Goal: Task Accomplishment & Management: Manage account settings

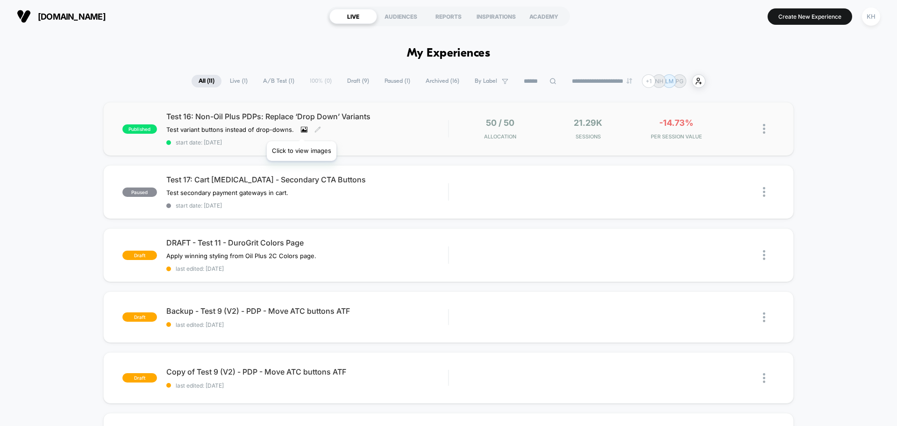
click at [302, 129] on icon at bounding box center [304, 129] width 5 height 3
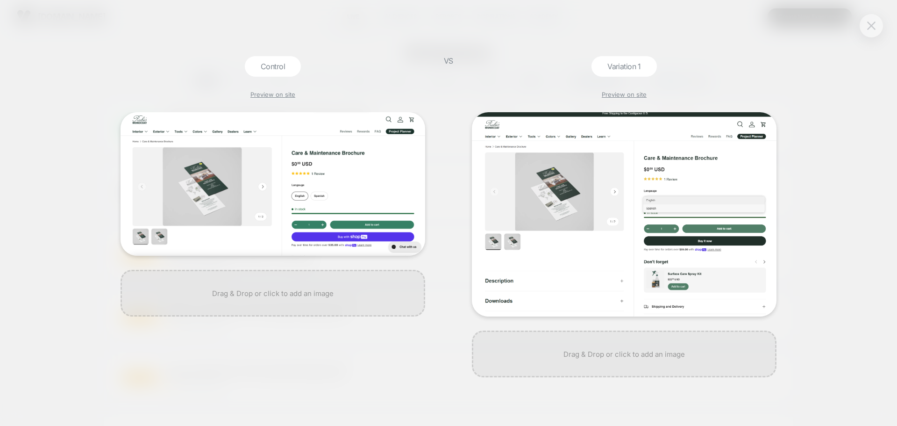
click at [870, 22] on img at bounding box center [871, 25] width 8 height 8
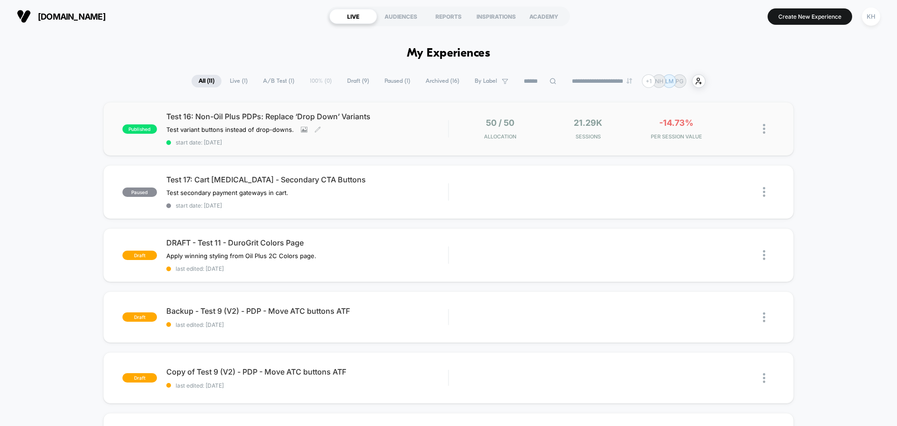
click at [249, 122] on div "Test 16: Non-Oil Plus PDPs: Replace ‘Drop Down’ Variants Test variant buttons i…" at bounding box center [307, 129] width 282 height 34
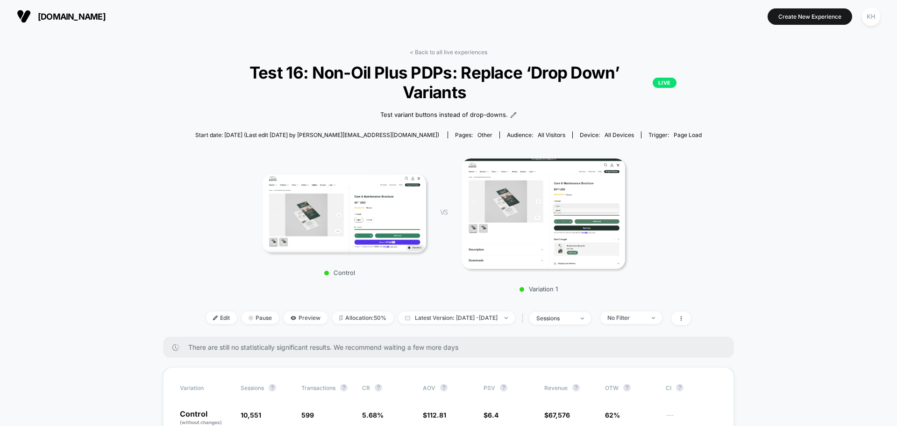
click at [337, 217] on img at bounding box center [344, 213] width 163 height 78
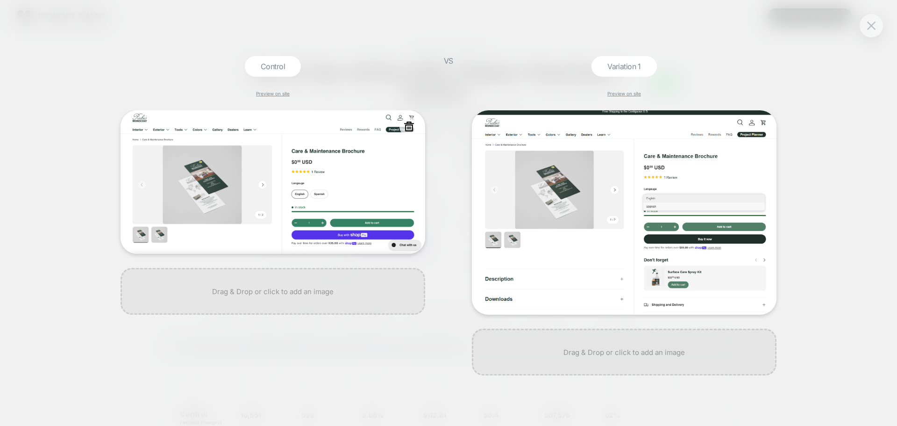
click at [270, 162] on img at bounding box center [273, 181] width 305 height 143
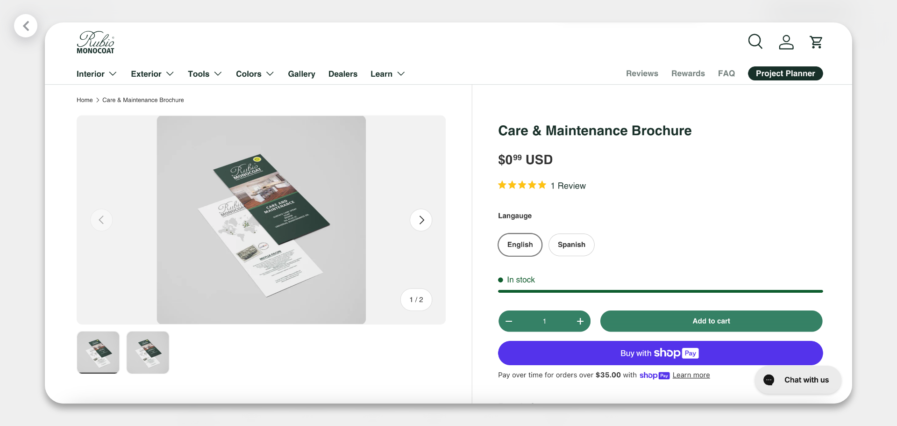
click at [26, 23] on icon at bounding box center [26, 26] width 6 height 10
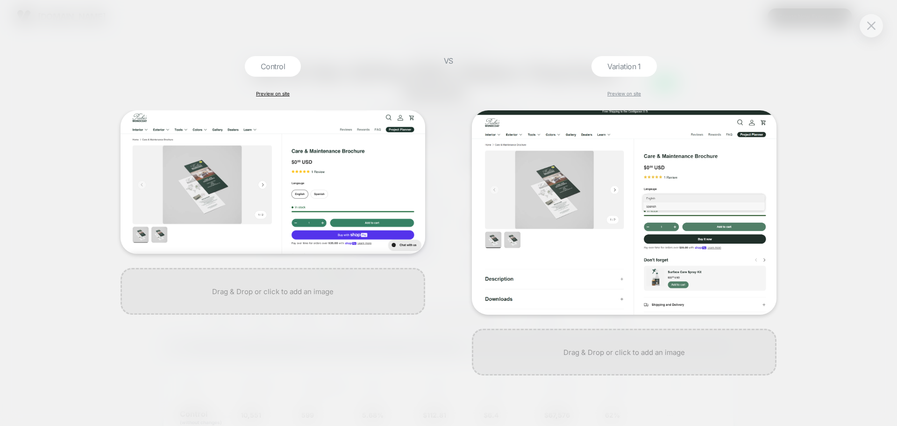
click at [263, 92] on link "Preview on site" at bounding box center [273, 94] width 34 height 6
click at [621, 92] on link "Preview on site" at bounding box center [624, 94] width 34 height 6
click at [866, 22] on button at bounding box center [871, 26] width 14 height 14
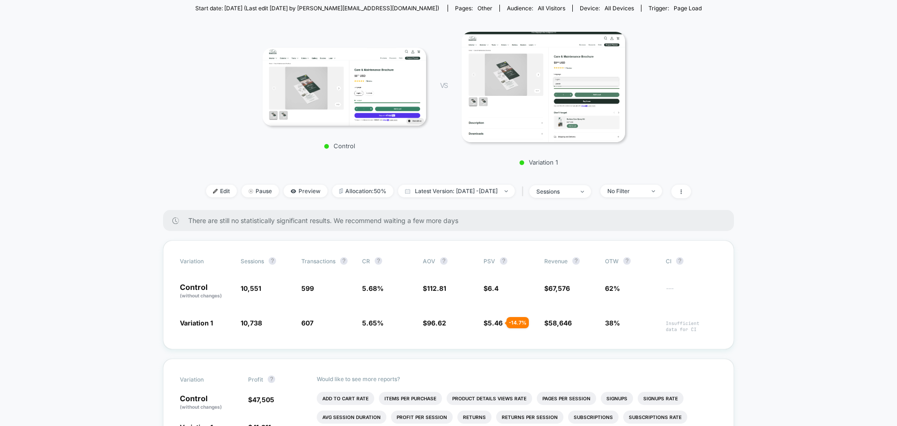
scroll to position [187, 0]
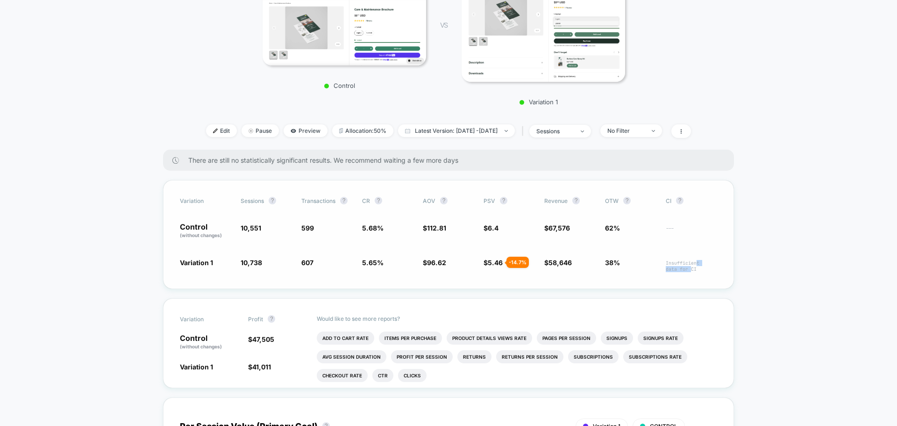
click at [696, 265] on span "Insufficient data for CI" at bounding box center [691, 266] width 51 height 12
click at [696, 270] on span "Insufficient data for CI" at bounding box center [691, 266] width 51 height 12
click at [730, 239] on div "Variation Sessions ? Transactions ? CR ? AOV ? PSV ? Revenue ? OTW ? CI ? Contr…" at bounding box center [448, 234] width 571 height 109
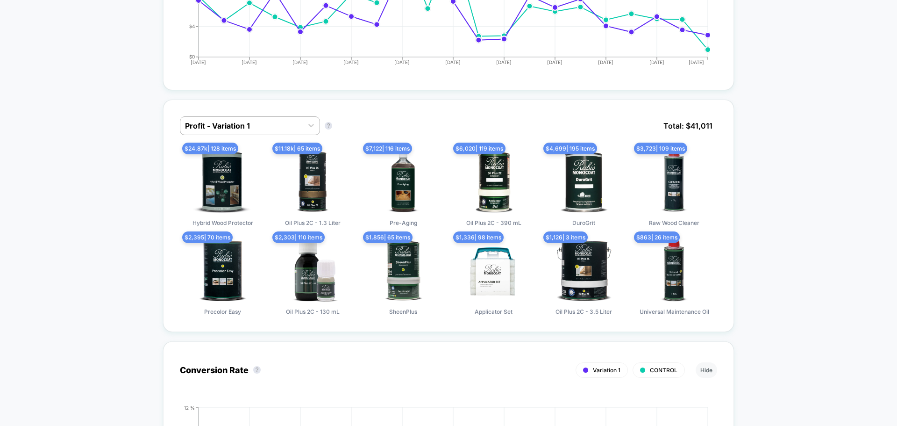
scroll to position [701, 0]
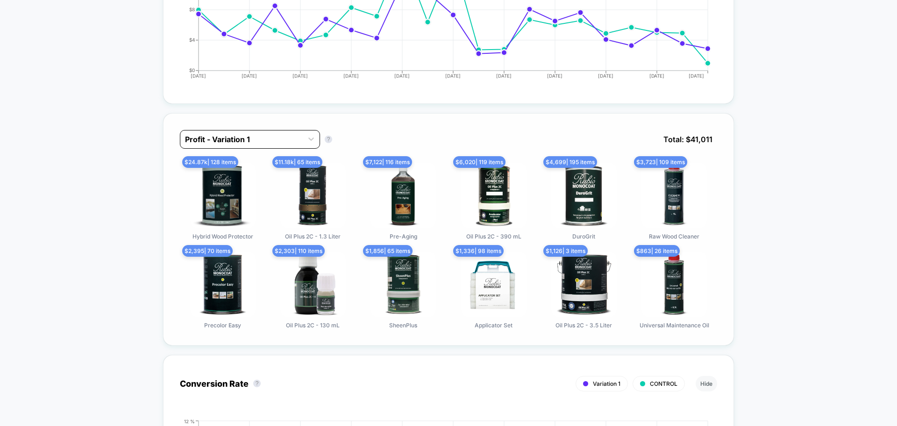
click at [302, 138] on div "Profit - Variation 1" at bounding box center [241, 139] width 122 height 15
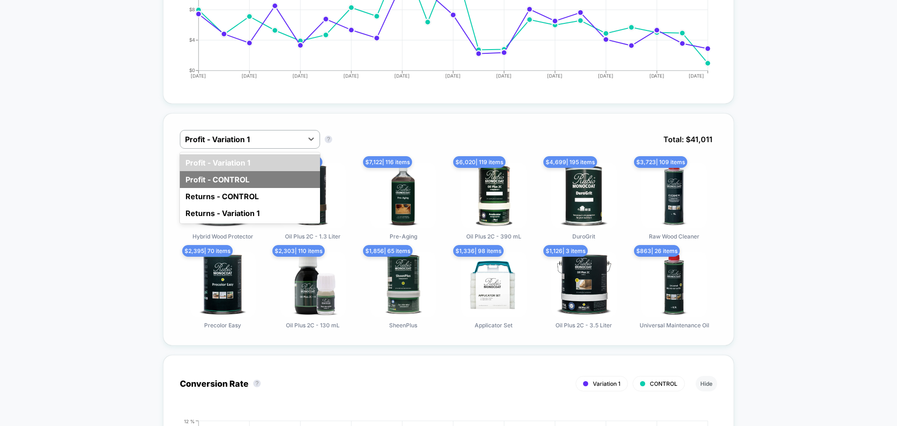
click at [239, 176] on div "Profit - CONTROL" at bounding box center [250, 179] width 140 height 17
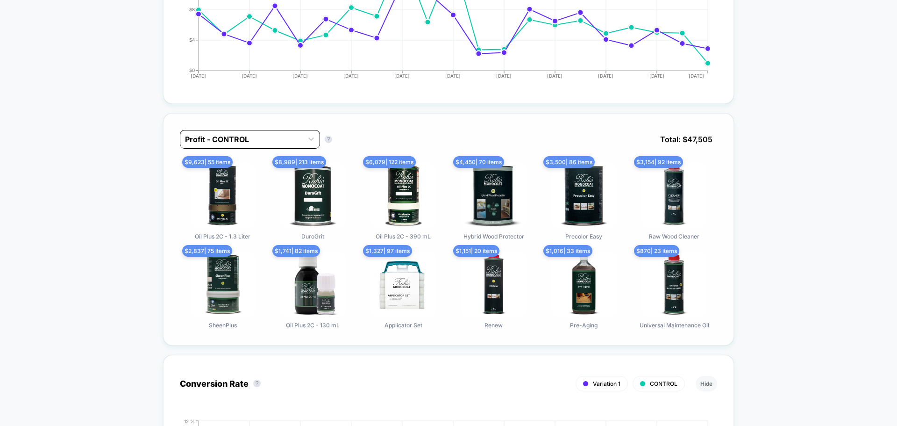
click at [289, 139] on div at bounding box center [241, 139] width 113 height 11
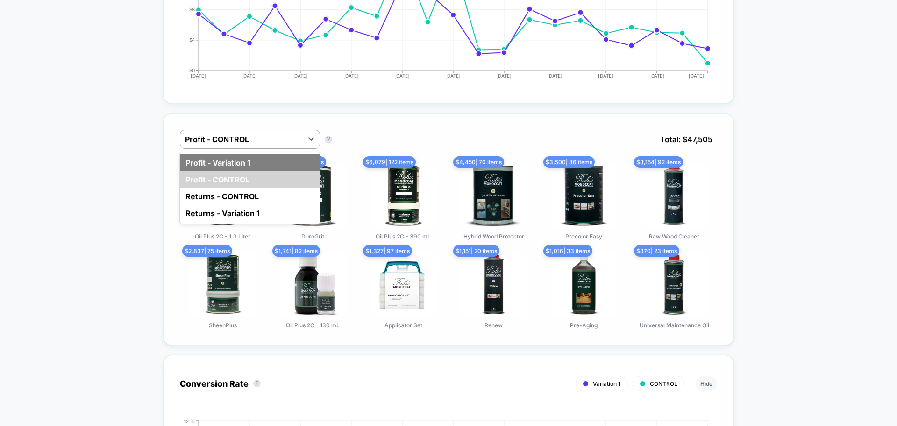
click at [283, 162] on div "Profit - Variation 1" at bounding box center [250, 162] width 140 height 17
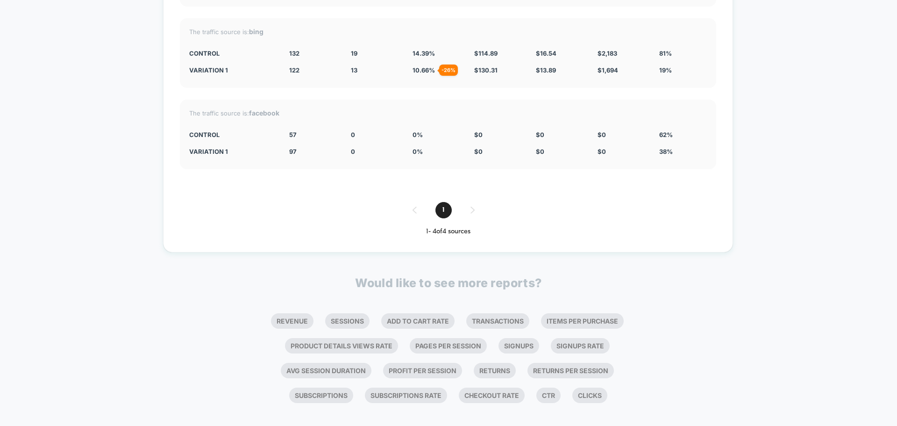
scroll to position [2273, 0]
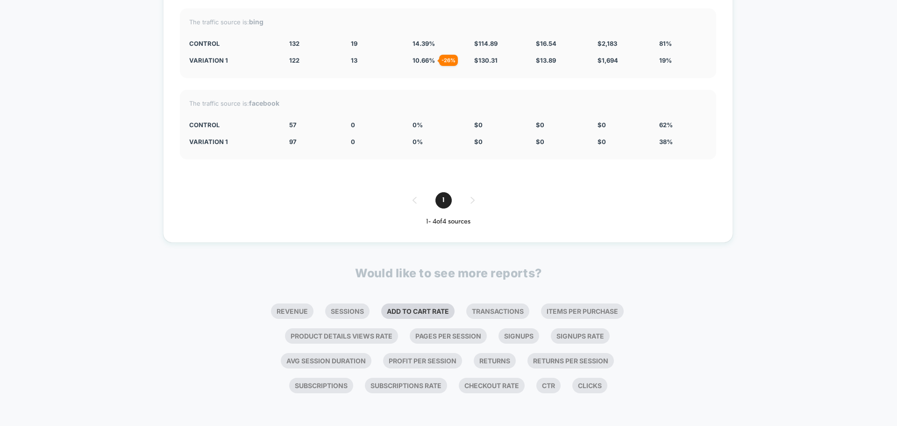
click at [383, 310] on li "Add To Cart Rate" at bounding box center [417, 310] width 73 height 15
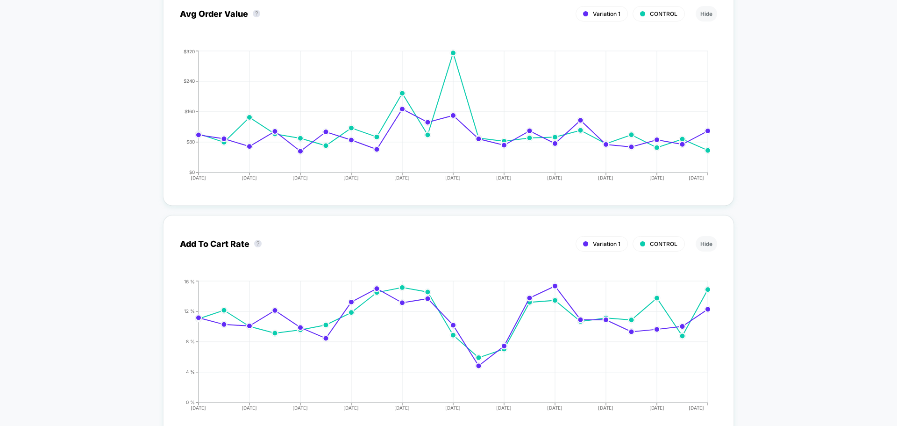
scroll to position [1567, 0]
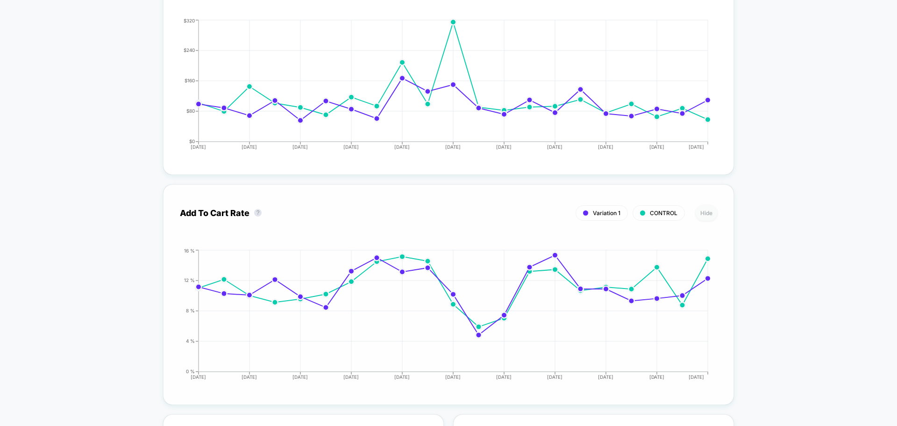
click at [706, 211] on button "Hide" at bounding box center [706, 212] width 21 height 15
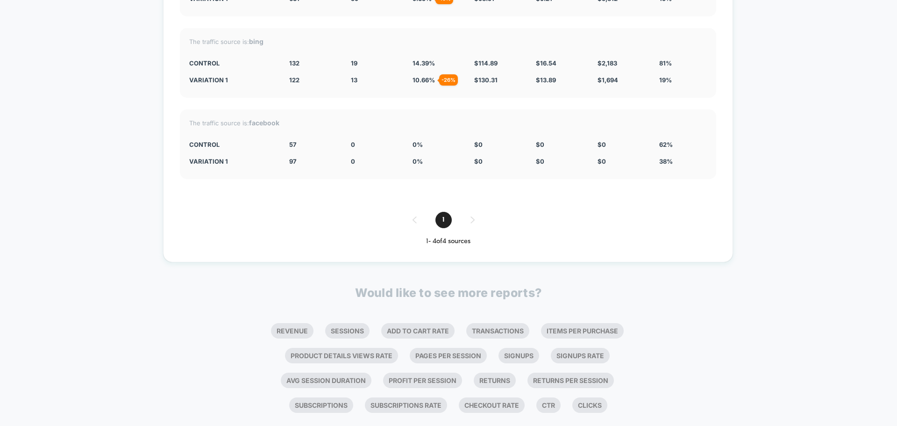
scroll to position [2273, 0]
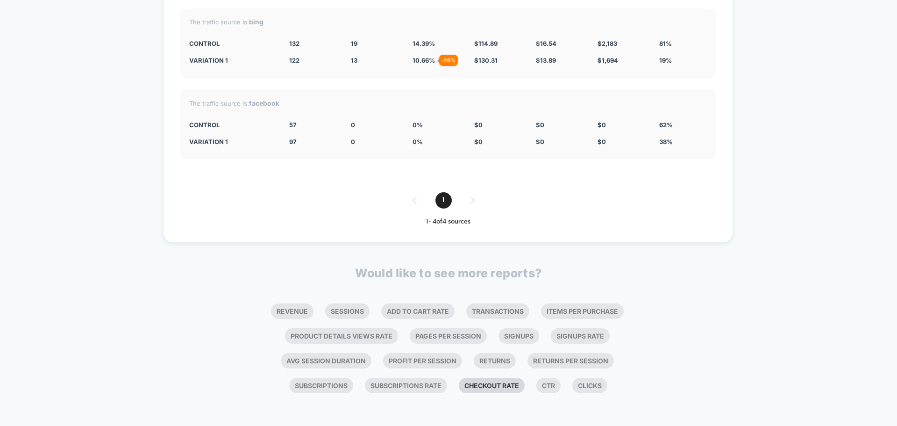
click at [479, 387] on li "Checkout Rate" at bounding box center [492, 384] width 66 height 15
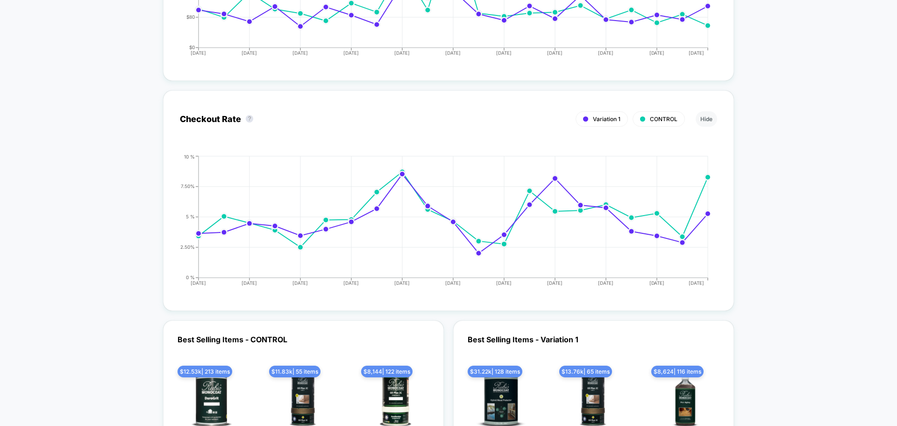
scroll to position [1661, 0]
click at [709, 116] on button "Hide" at bounding box center [706, 119] width 21 height 15
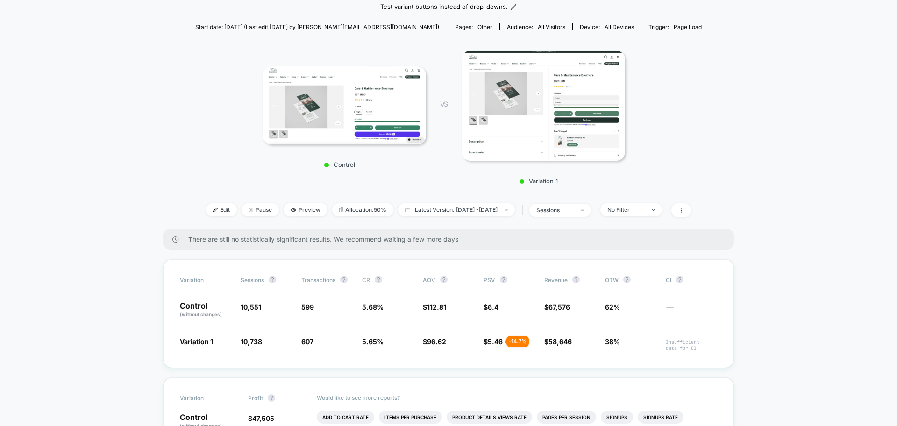
scroll to position [187, 0]
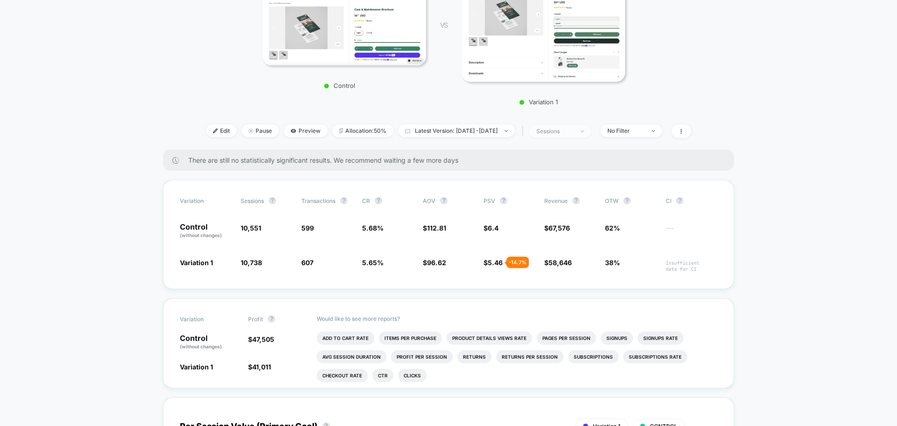
click at [574, 134] on div "sessions" at bounding box center [554, 131] width 37 height 7
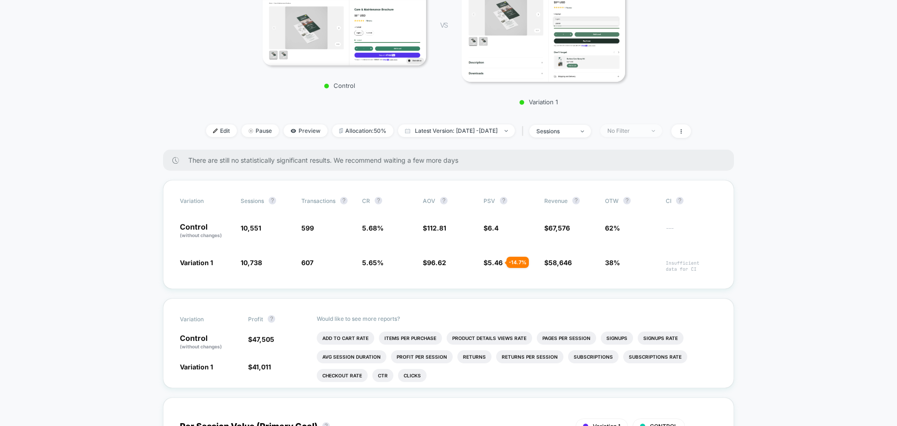
click at [675, 130] on div "Edit Pause Preview Allocation: 50% Latest Version: [DATE] - [DATE] | sessions N…" at bounding box center [448, 131] width 506 height 14
click at [662, 130] on span "No Filter" at bounding box center [631, 130] width 62 height 13
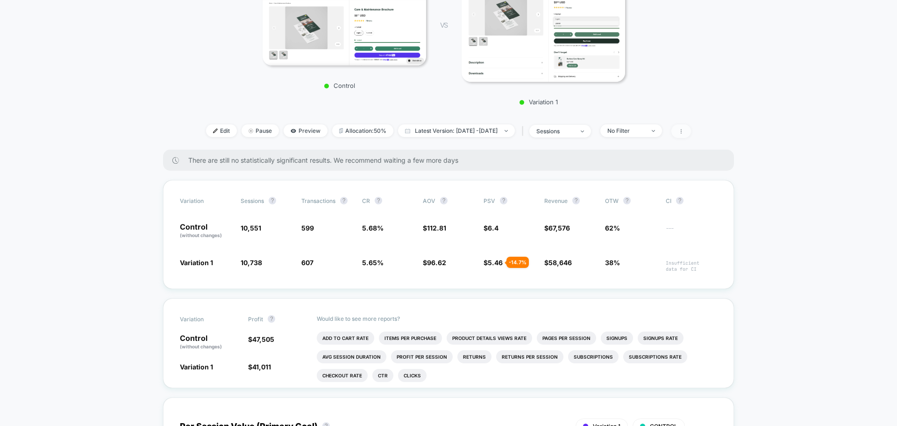
click at [684, 128] on icon at bounding box center [681, 131] width 6 height 6
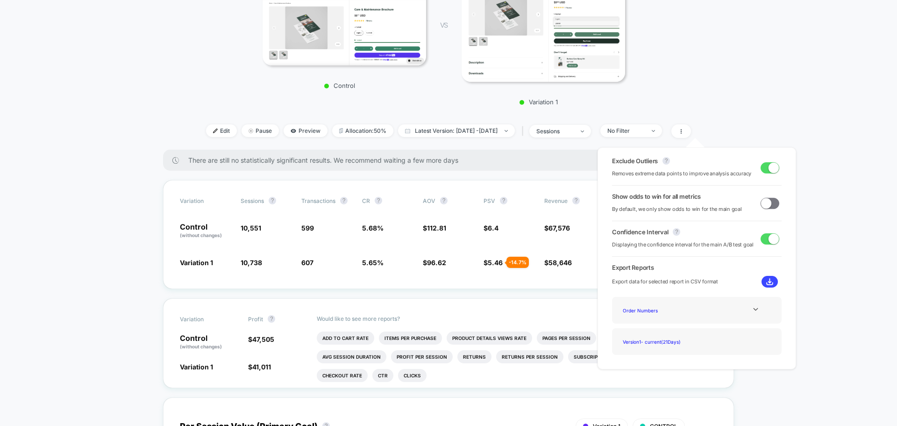
click at [765, 204] on span at bounding box center [766, 203] width 10 height 10
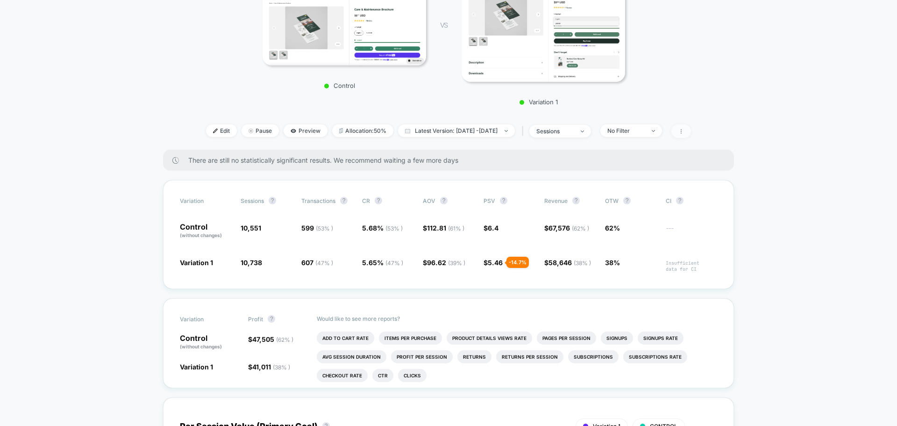
click at [684, 128] on icon at bounding box center [681, 131] width 6 height 6
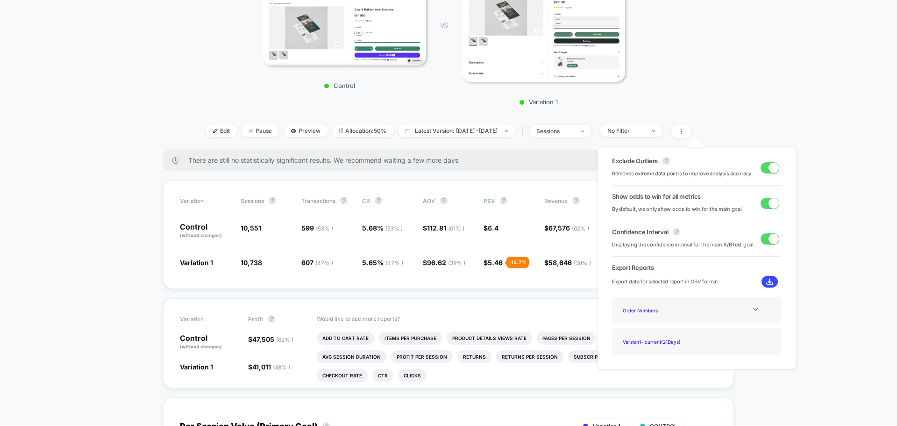
click at [773, 202] on span at bounding box center [773, 203] width 10 height 10
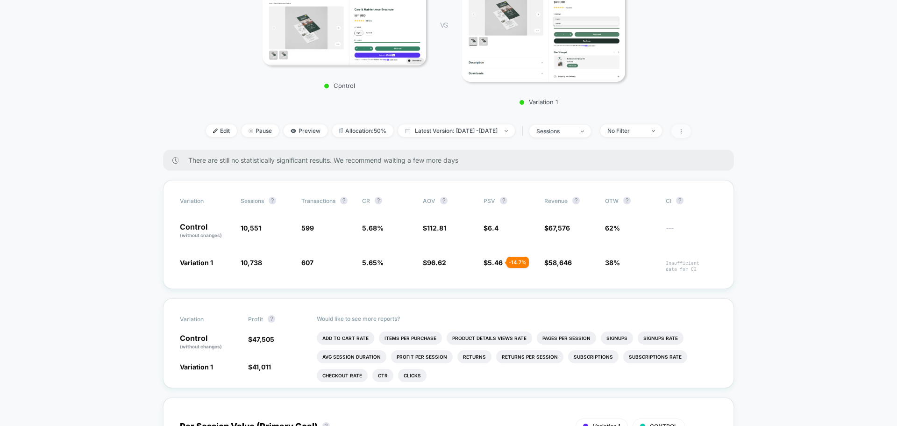
click at [684, 129] on icon at bounding box center [681, 131] width 6 height 6
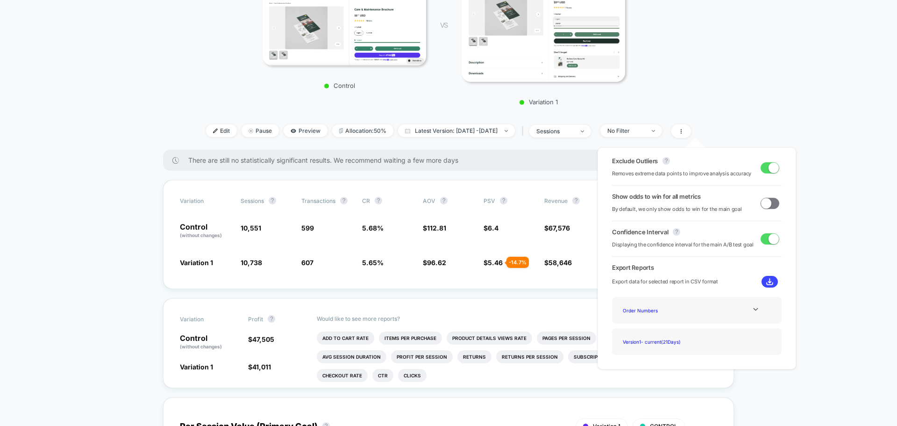
click at [768, 168] on span at bounding box center [773, 167] width 10 height 10
click at [763, 168] on span at bounding box center [766, 167] width 10 height 10
click at [763, 168] on span at bounding box center [769, 167] width 19 height 11
click at [763, 168] on span at bounding box center [766, 167] width 10 height 10
click at [763, 168] on span at bounding box center [769, 167] width 19 height 11
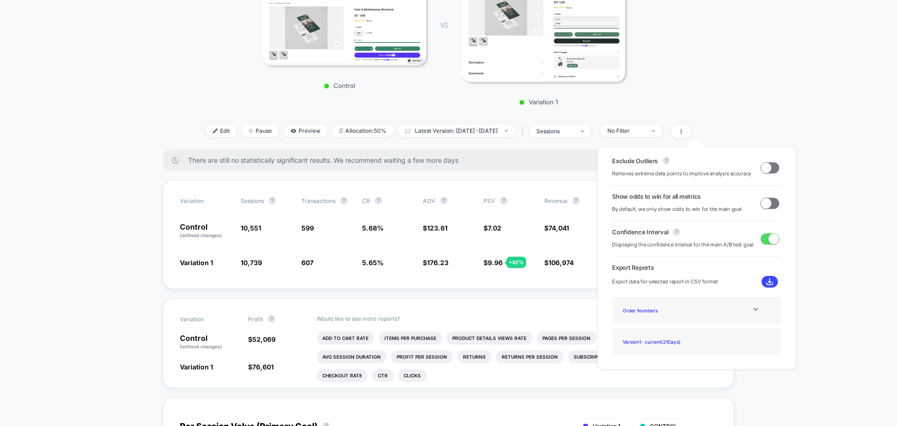
click at [763, 168] on span at bounding box center [766, 167] width 10 height 10
click at [763, 168] on span at bounding box center [769, 167] width 19 height 11
click at [763, 168] on span at bounding box center [766, 167] width 10 height 10
click at [763, 168] on span at bounding box center [769, 167] width 19 height 11
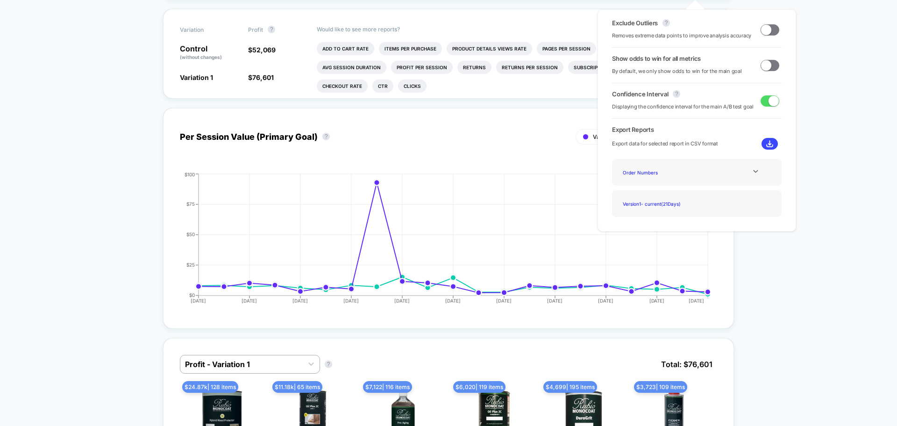
scroll to position [561, 0]
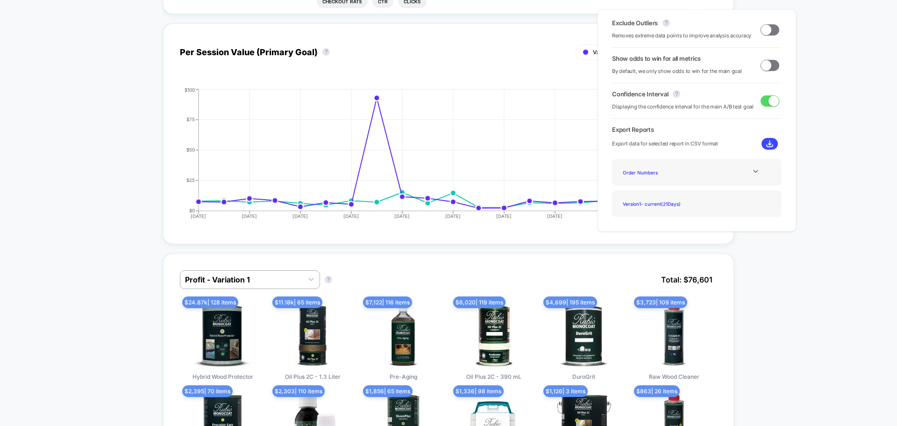
click at [769, 33] on span at bounding box center [769, 29] width 19 height 11
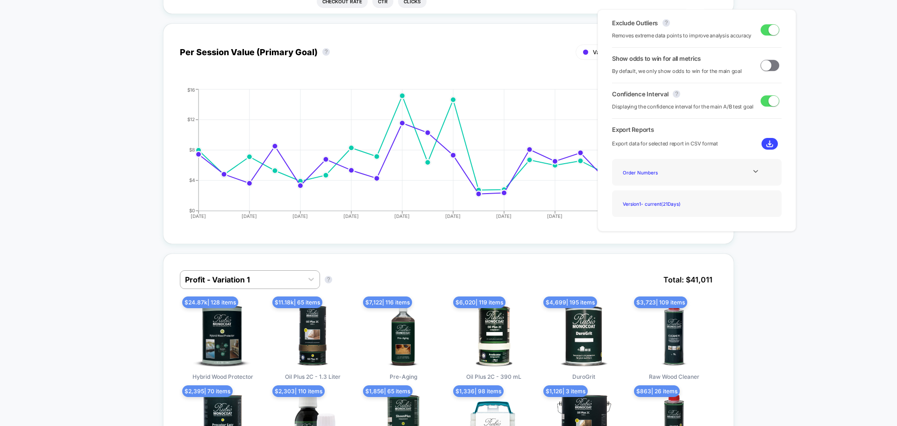
click at [768, 33] on span at bounding box center [773, 29] width 10 height 10
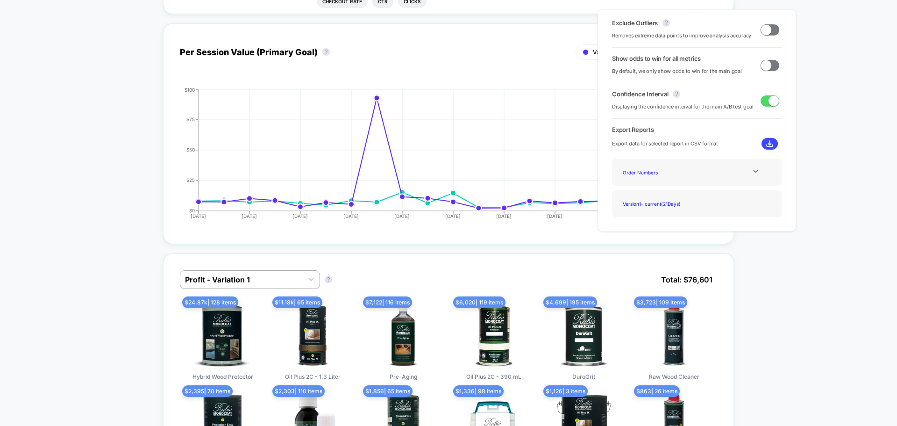
click at [765, 32] on span at bounding box center [766, 29] width 10 height 10
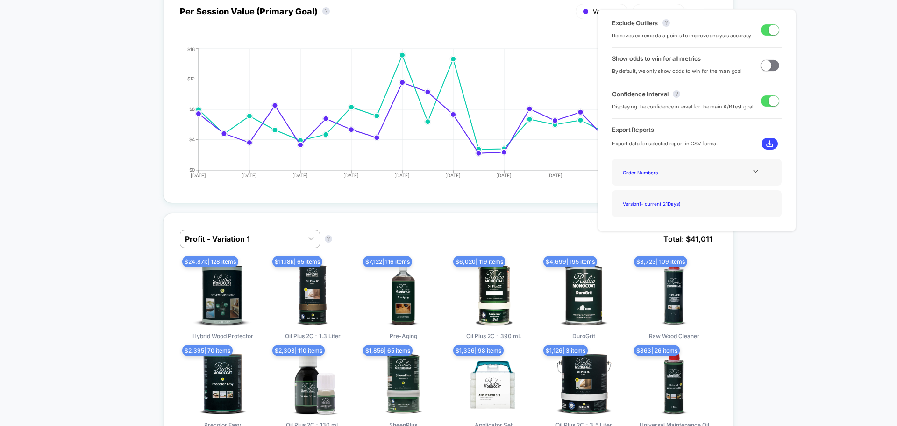
scroll to position [841, 0]
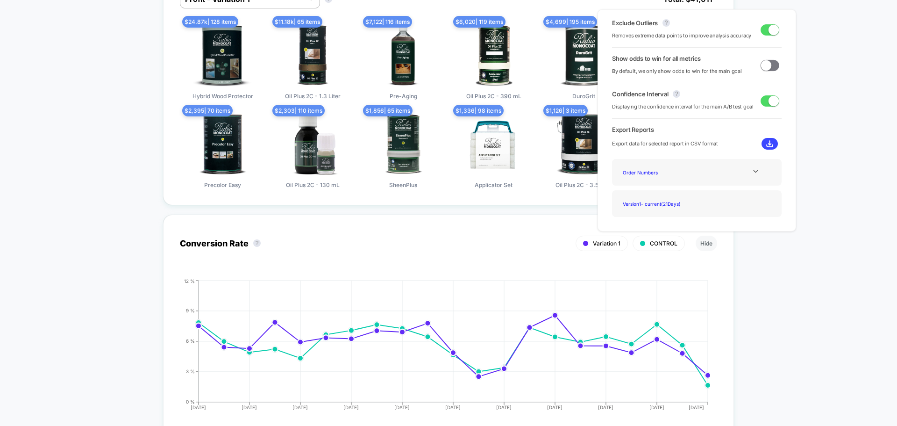
click at [761, 30] on span at bounding box center [769, 29] width 19 height 11
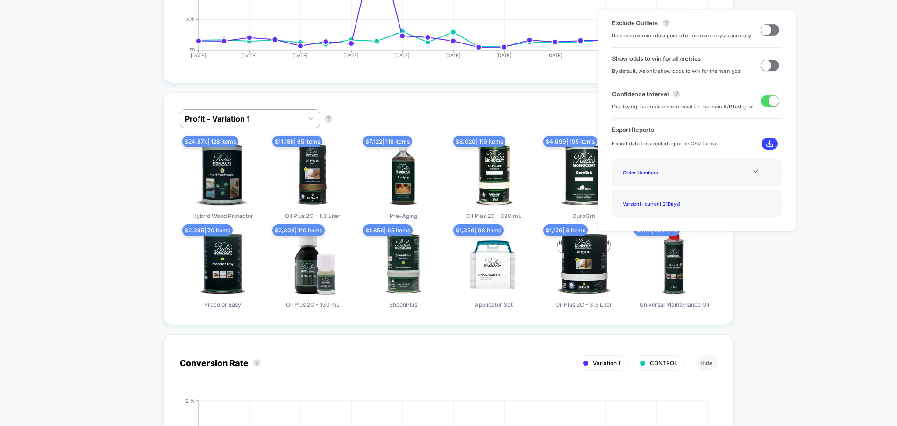
scroll to position [701, 0]
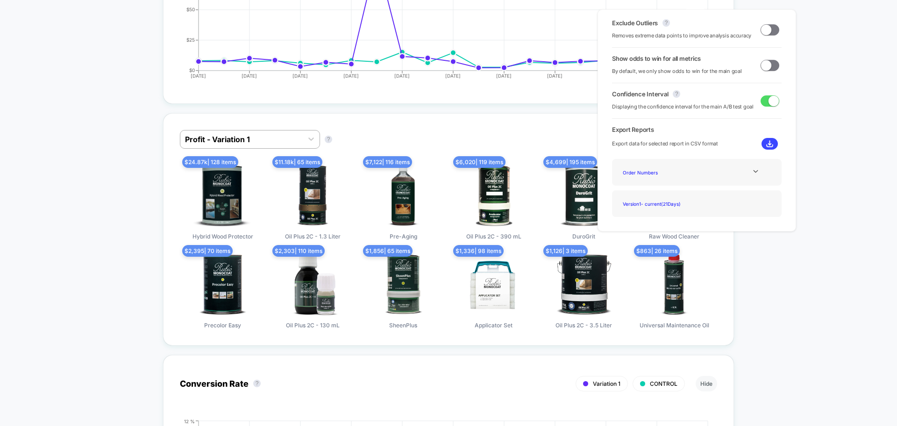
click at [770, 28] on span at bounding box center [769, 29] width 19 height 11
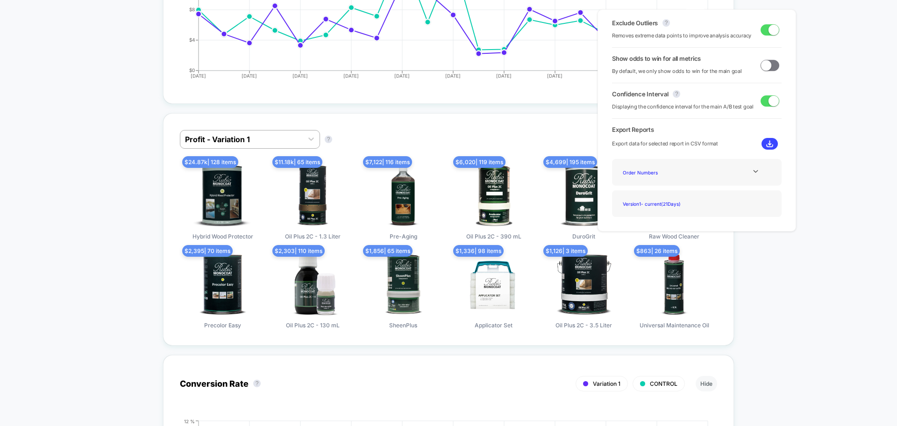
click at [768, 31] on span at bounding box center [773, 29] width 10 height 10
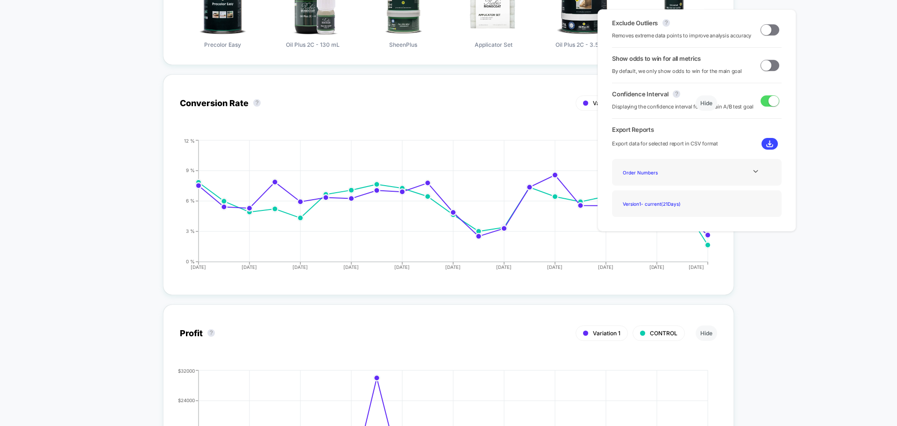
scroll to position [934, 0]
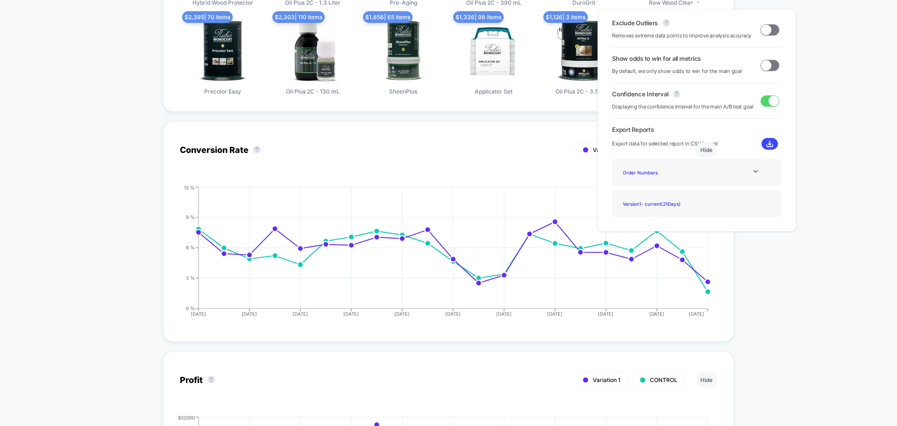
click at [770, 28] on span at bounding box center [769, 29] width 19 height 11
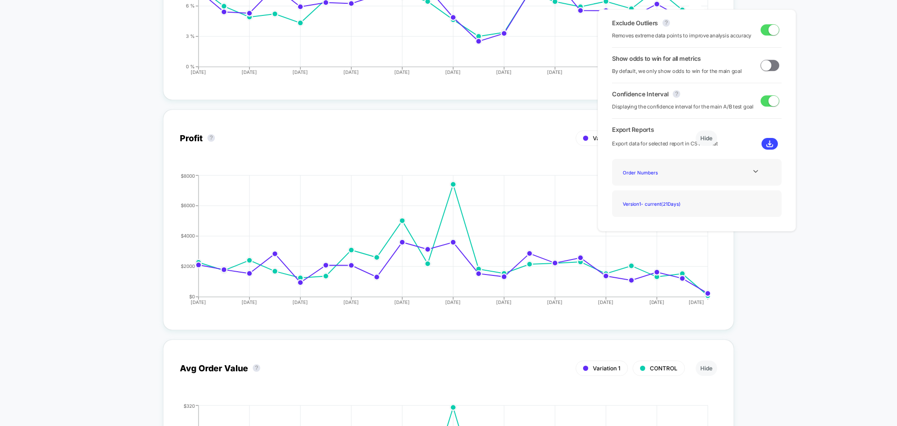
scroll to position [934, 0]
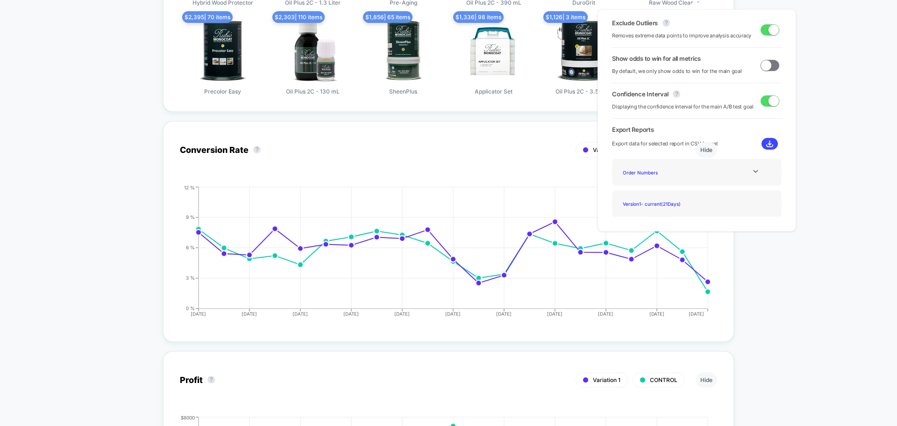
click at [768, 30] on span at bounding box center [773, 29] width 10 height 10
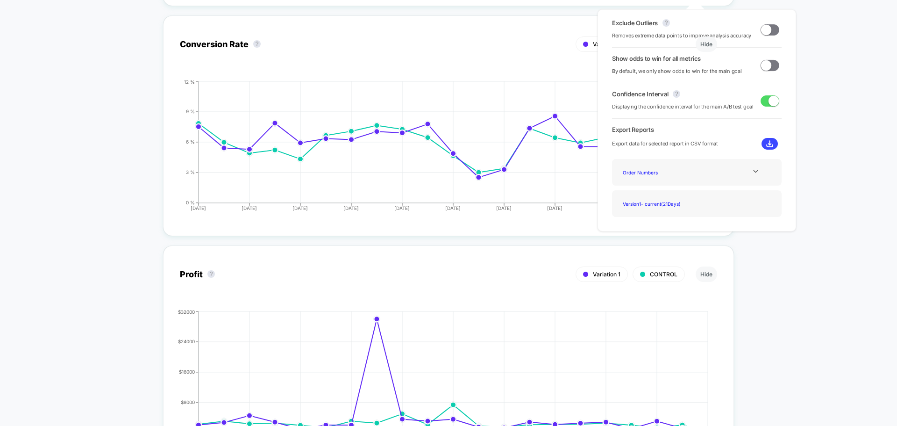
scroll to position [1168, 0]
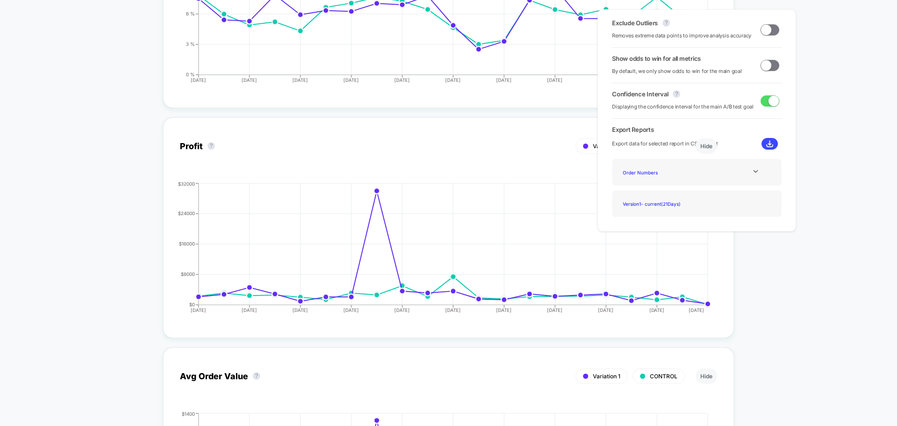
click at [763, 27] on span at bounding box center [766, 29] width 10 height 10
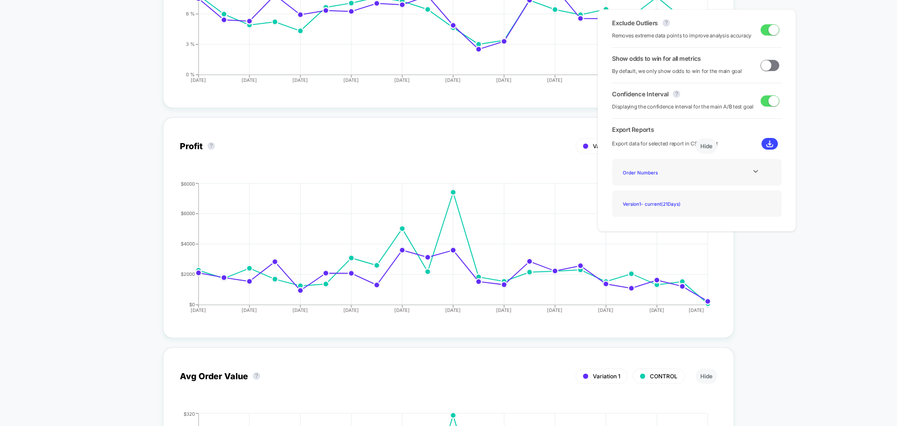
scroll to position [1168, 0]
click at [768, 30] on span at bounding box center [773, 29] width 10 height 10
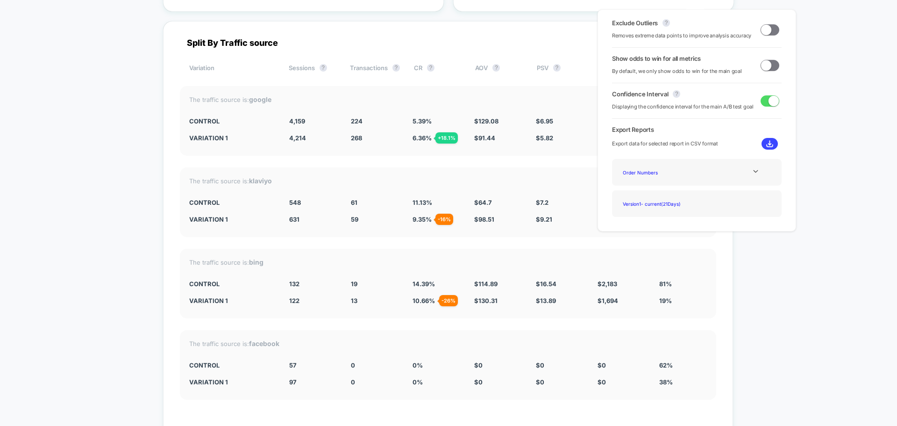
scroll to position [2102, 0]
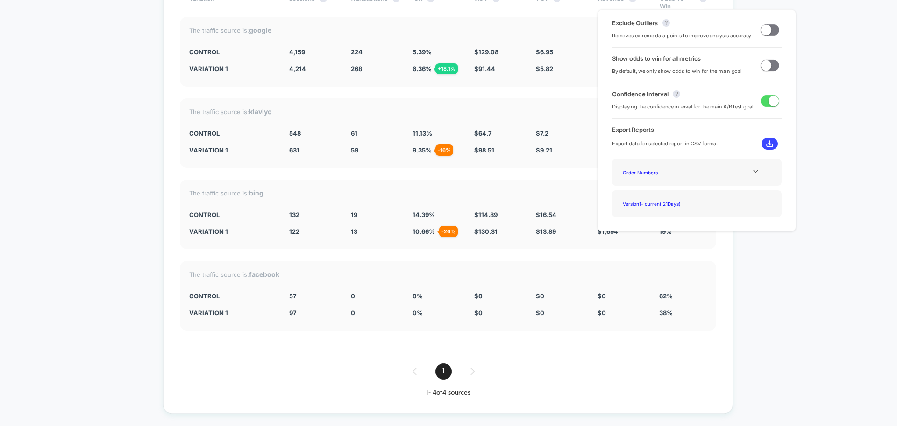
click at [767, 31] on span at bounding box center [766, 29] width 10 height 10
click at [764, 30] on span at bounding box center [769, 29] width 19 height 11
click at [766, 30] on span at bounding box center [766, 29] width 10 height 10
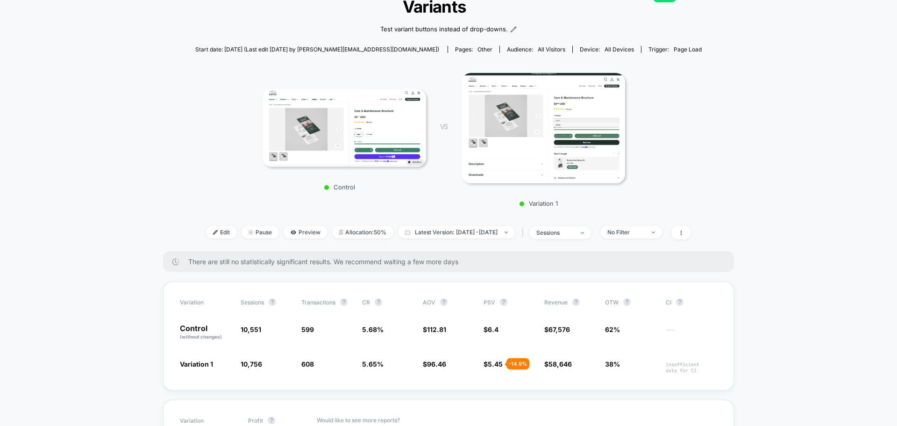
scroll to position [93, 0]
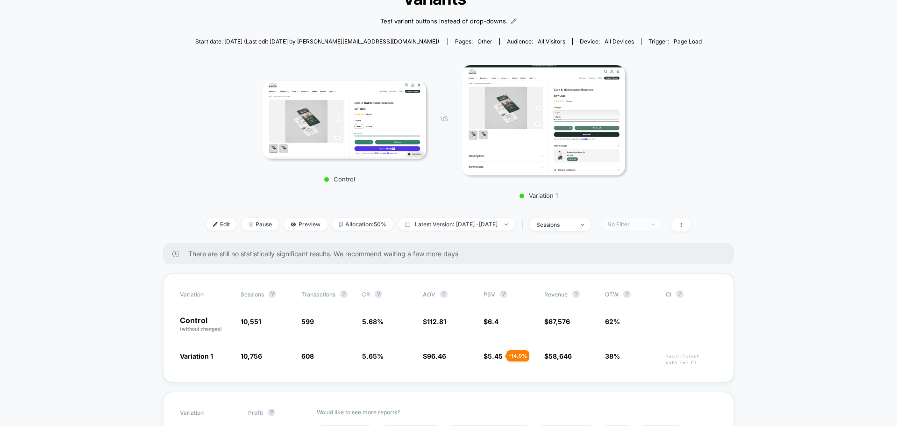
click at [644, 223] on div "No Filter" at bounding box center [625, 223] width 37 height 7
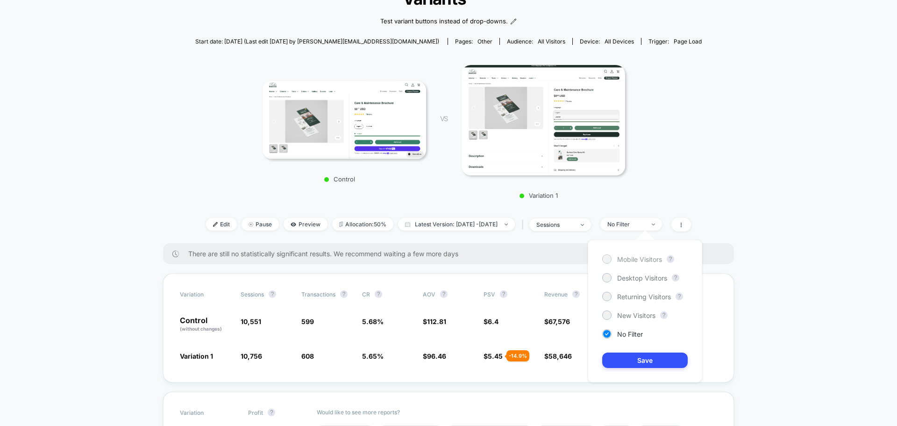
click at [606, 257] on div at bounding box center [606, 258] width 7 height 7
click at [620, 362] on button "Save" at bounding box center [644, 359] width 85 height 15
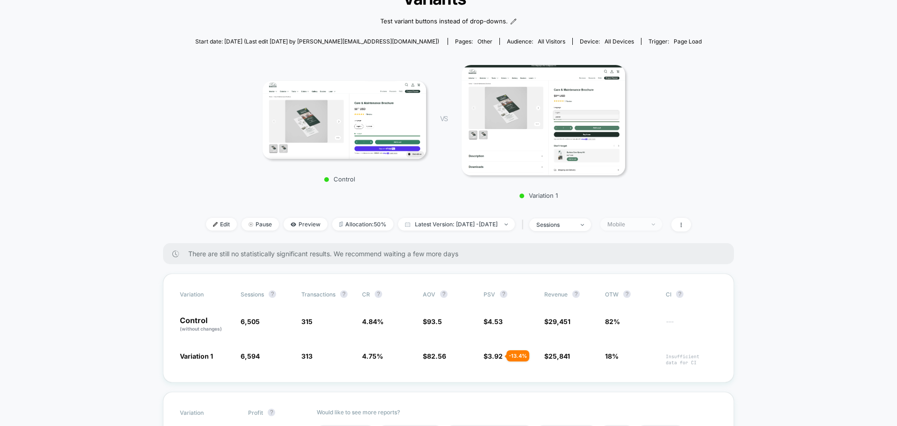
click at [662, 222] on span "Mobile" at bounding box center [631, 224] width 62 height 13
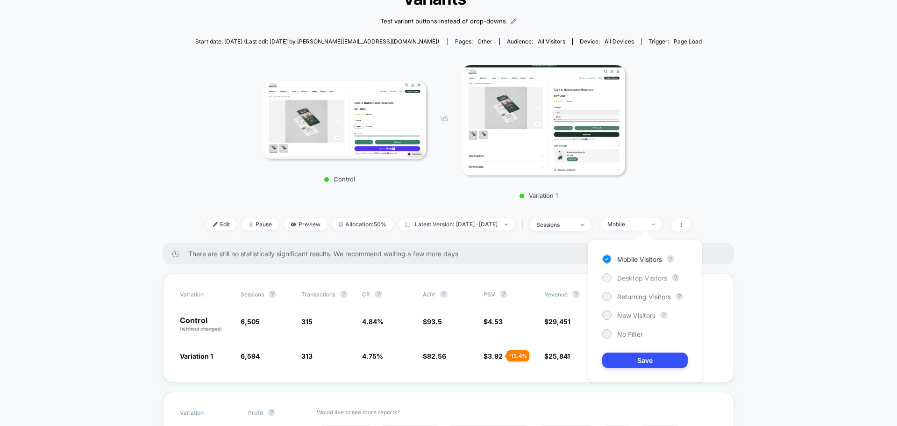
click at [606, 277] on div at bounding box center [606, 277] width 7 height 7
click at [630, 367] on button "Save" at bounding box center [644, 359] width 85 height 15
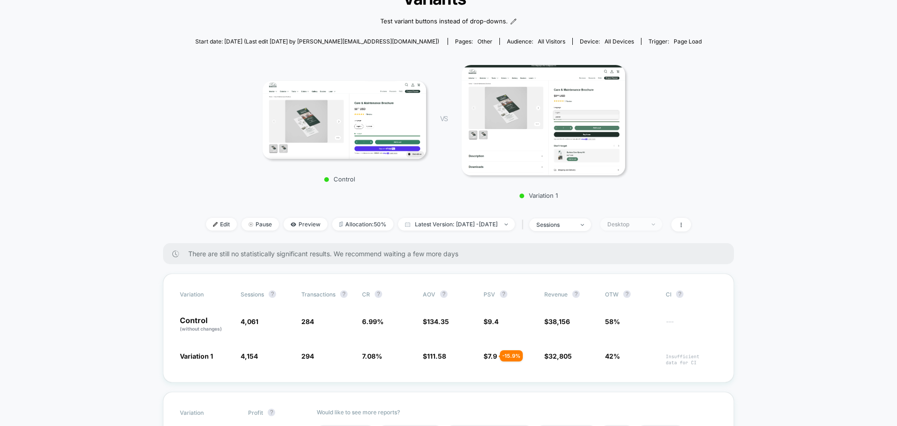
click at [645, 222] on div "Desktop" at bounding box center [625, 223] width 37 height 7
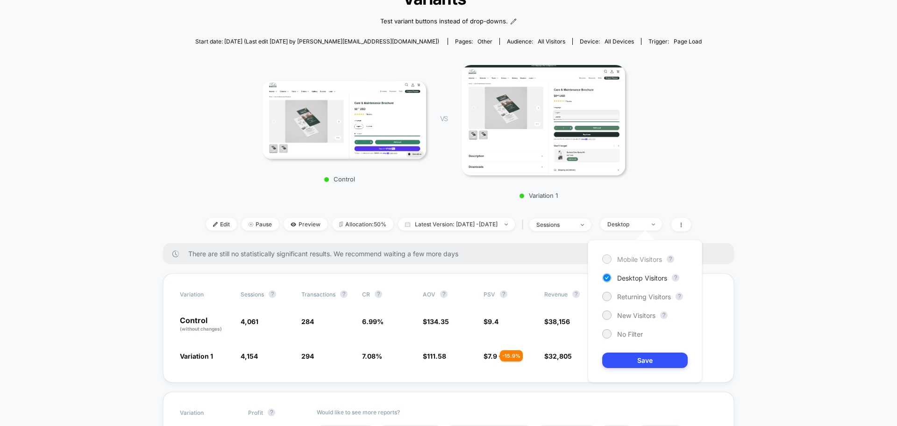
click at [606, 261] on div at bounding box center [606, 258] width 7 height 7
click at [629, 359] on button "Save" at bounding box center [644, 359] width 85 height 15
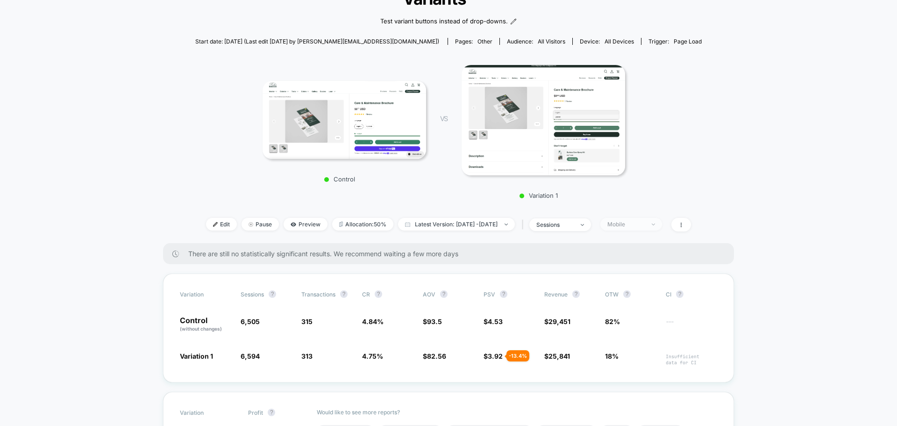
click at [652, 224] on div at bounding box center [648, 224] width 7 height 0
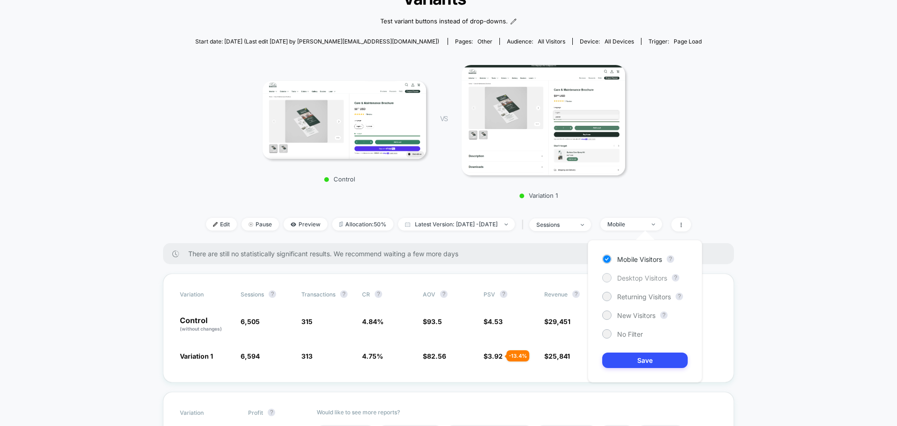
click at [606, 274] on div at bounding box center [606, 277] width 7 height 7
click at [619, 356] on button "Save" at bounding box center [644, 359] width 85 height 15
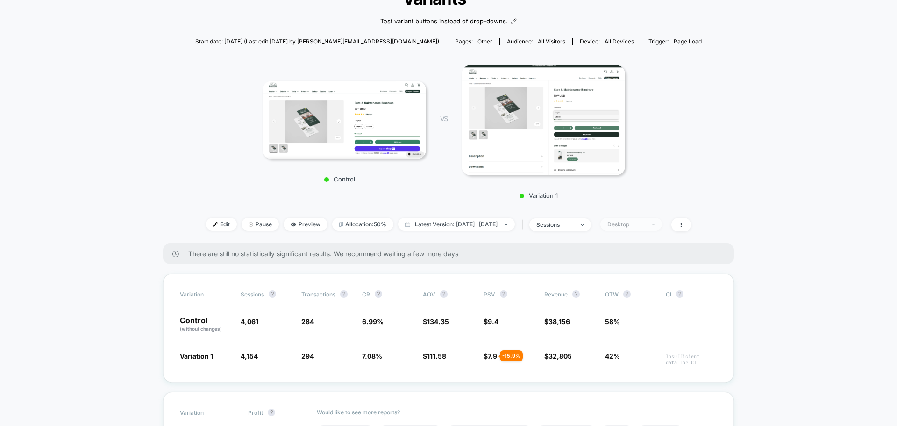
click at [636, 222] on div "Desktop" at bounding box center [625, 223] width 37 height 7
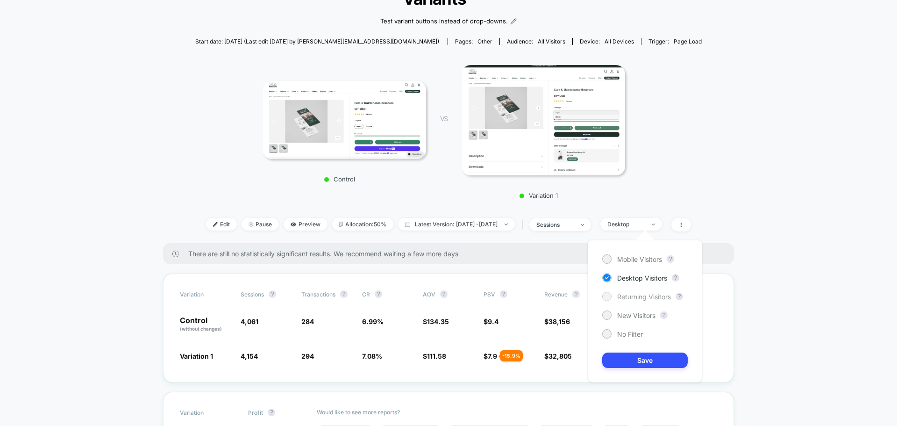
click at [622, 294] on span "Returning Visitors" at bounding box center [644, 296] width 54 height 8
click at [625, 356] on button "Save" at bounding box center [644, 359] width 85 height 15
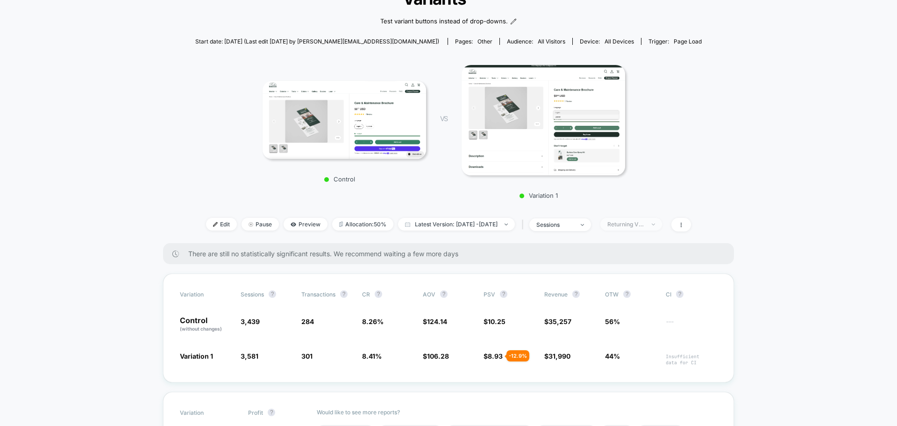
click at [640, 225] on div "Returning Visitors" at bounding box center [625, 223] width 37 height 7
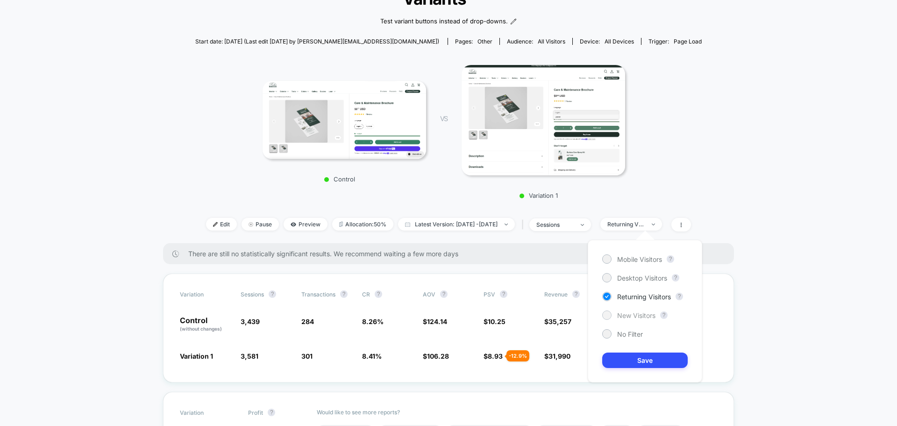
click at [605, 313] on div at bounding box center [606, 314] width 7 height 7
click at [640, 357] on button "Save" at bounding box center [644, 359] width 85 height 15
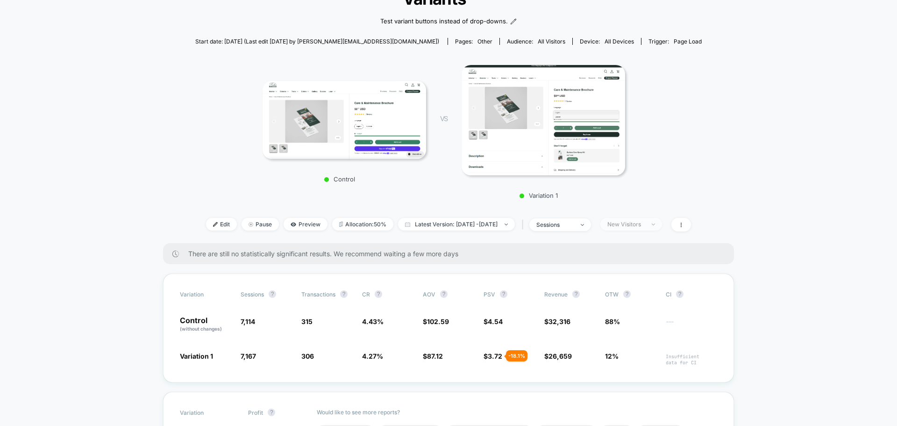
click at [637, 223] on div "New Visitors" at bounding box center [625, 223] width 37 height 7
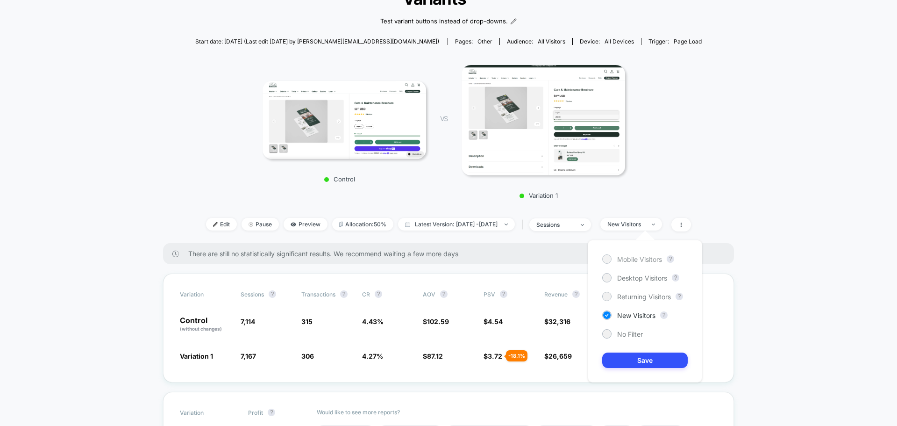
click at [632, 263] on span "Mobile Visitors" at bounding box center [639, 259] width 45 height 8
click at [643, 362] on button "Save" at bounding box center [644, 359] width 85 height 15
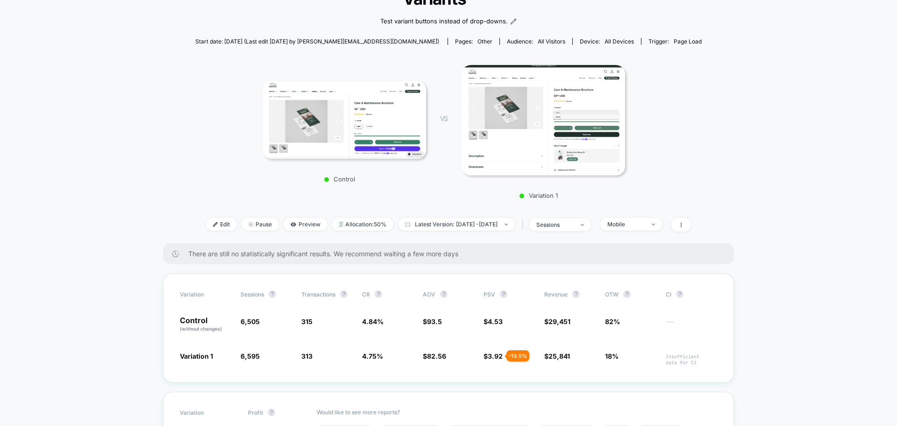
click at [647, 233] on div "< Back to all live experiences Test 16: Non-Oil Plus PDPs: Replace ‘Drop Down’ …" at bounding box center [448, 99] width 506 height 288
click at [645, 225] on div "Mobile" at bounding box center [625, 223] width 37 height 7
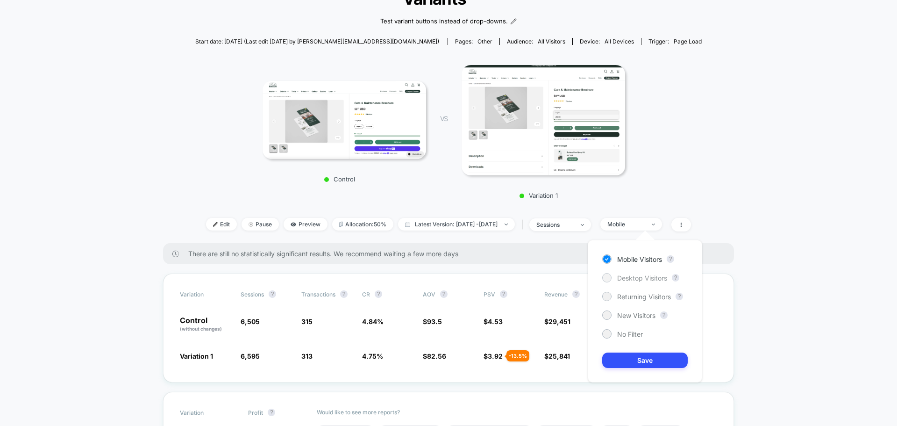
click at [606, 277] on div at bounding box center [606, 277] width 7 height 7
click at [662, 369] on div "Mobile Visitors ? Desktop Visitors ? Returning Visitors ? New Visitors ? No Fil…" at bounding box center [645, 311] width 114 height 142
click at [658, 357] on button "Save" at bounding box center [644, 359] width 85 height 15
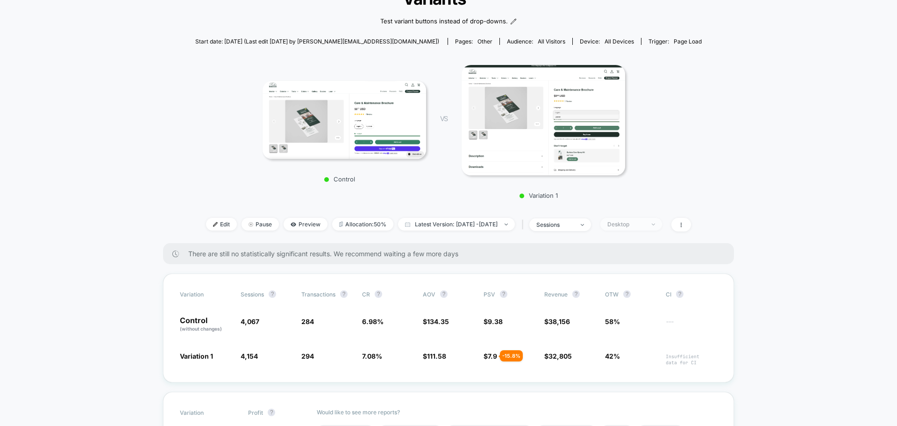
click at [637, 223] on div "Desktop" at bounding box center [625, 223] width 37 height 7
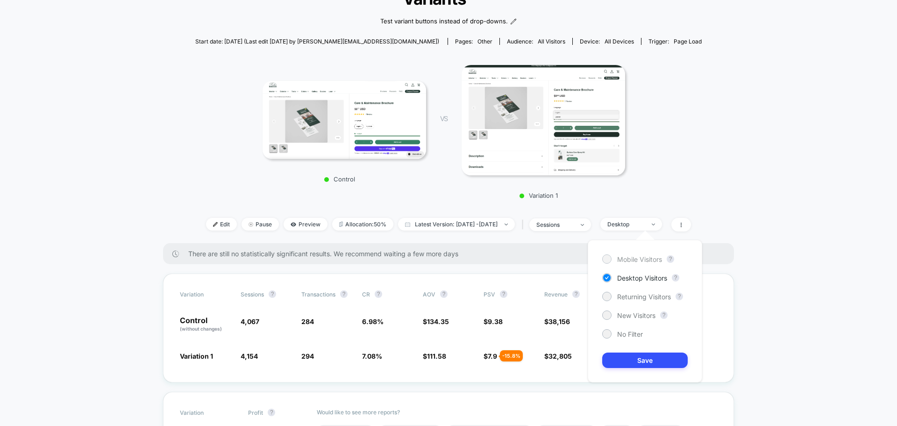
click at [607, 258] on div at bounding box center [606, 258] width 7 height 7
click at [640, 360] on button "Save" at bounding box center [644, 359] width 85 height 15
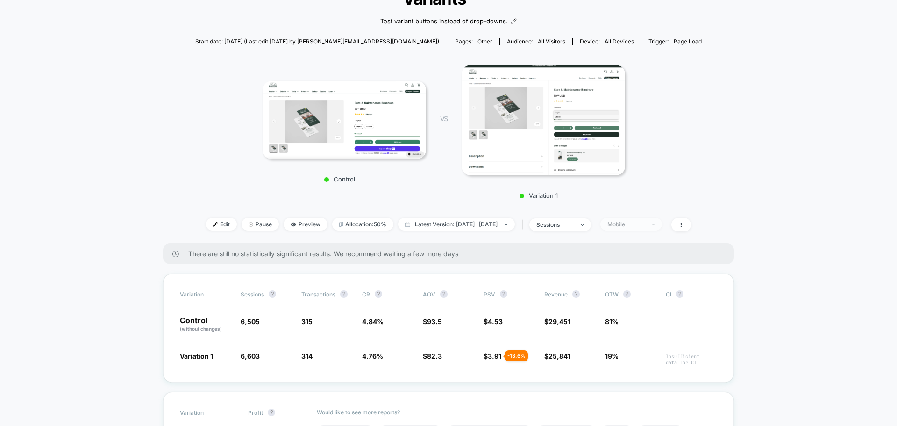
click at [632, 219] on span "Mobile" at bounding box center [631, 224] width 62 height 13
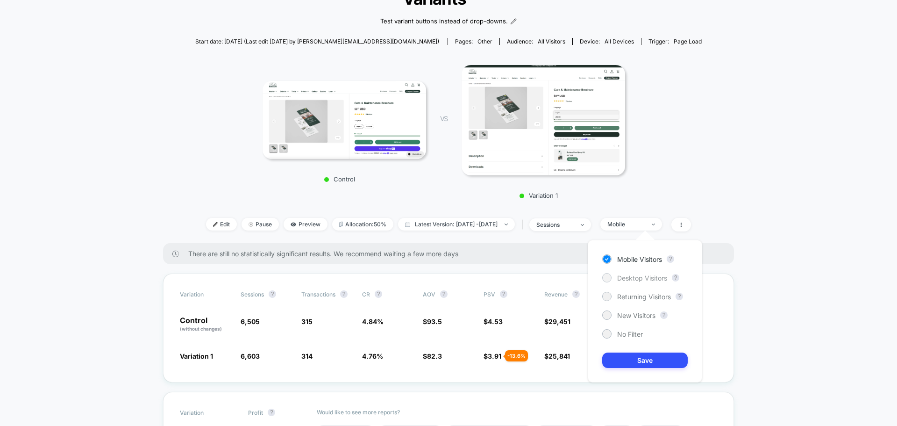
click at [631, 277] on span "Desktop Visitors" at bounding box center [642, 278] width 50 height 8
click at [645, 355] on button "Save" at bounding box center [644, 359] width 85 height 15
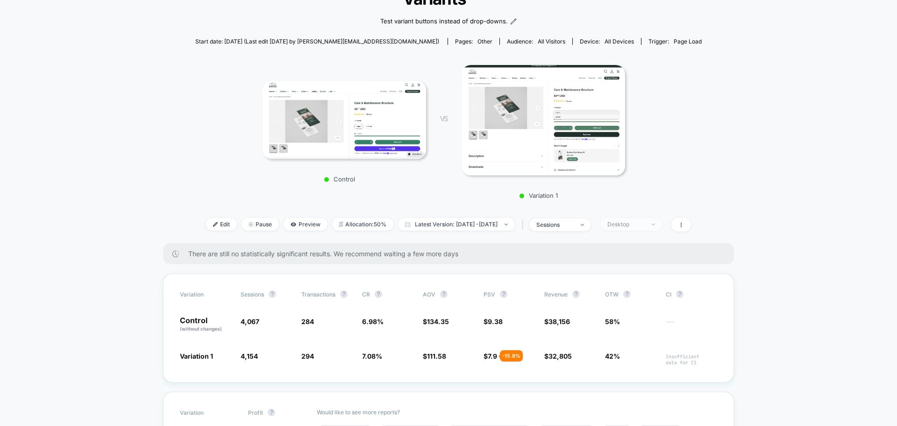
click at [644, 228] on span "Desktop" at bounding box center [631, 224] width 62 height 13
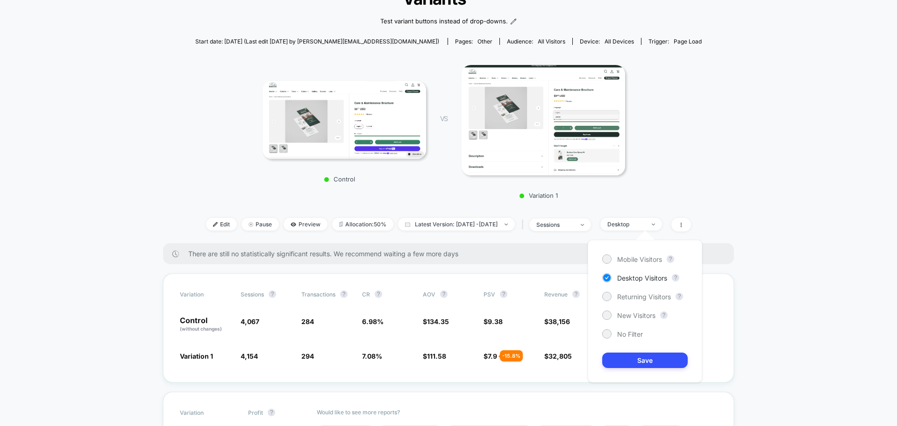
click at [664, 164] on div "Control VS Variation 1" at bounding box center [444, 129] width 506 height 150
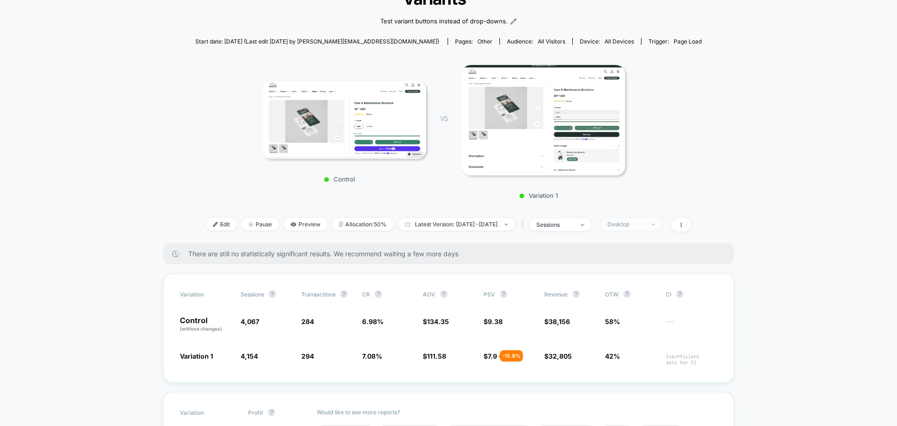
click at [652, 224] on div at bounding box center [648, 224] width 7 height 0
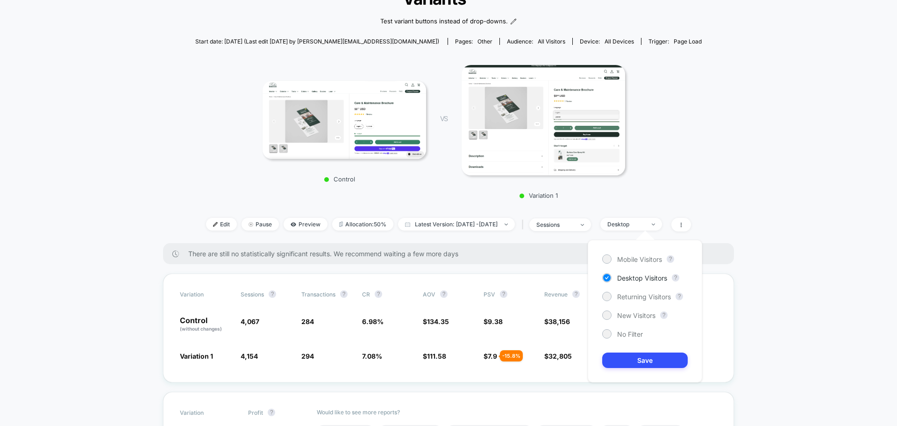
click at [669, 185] on div "Control VS Variation 1" at bounding box center [444, 129] width 506 height 150
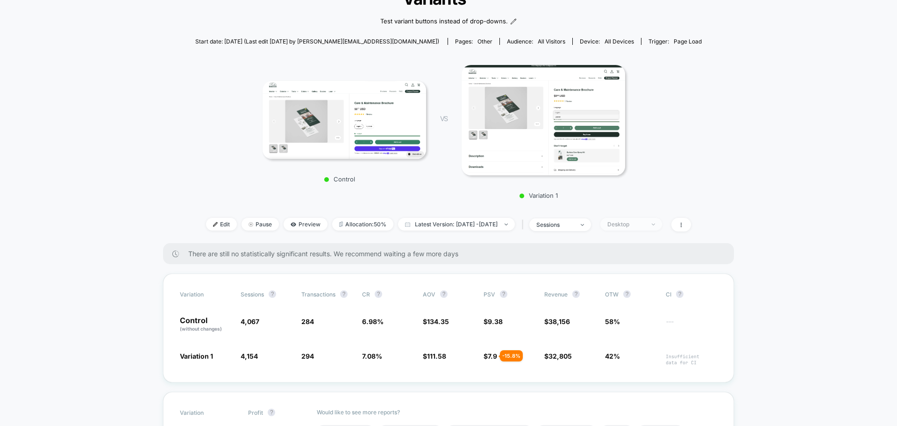
click at [639, 227] on div "Desktop" at bounding box center [625, 223] width 37 height 7
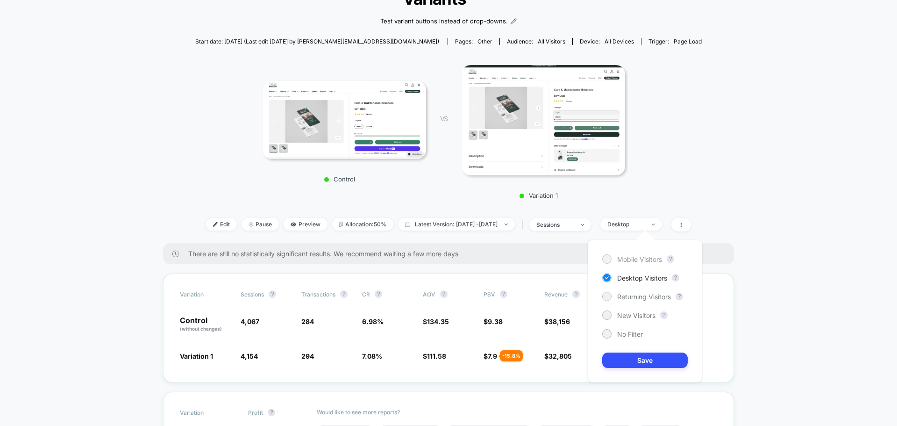
click at [609, 259] on div at bounding box center [606, 258] width 7 height 7
click at [606, 276] on div at bounding box center [606, 277] width 7 height 7
click at [626, 259] on span "Mobile Visitors" at bounding box center [639, 259] width 45 height 8
click at [628, 355] on button "Save" at bounding box center [644, 359] width 85 height 15
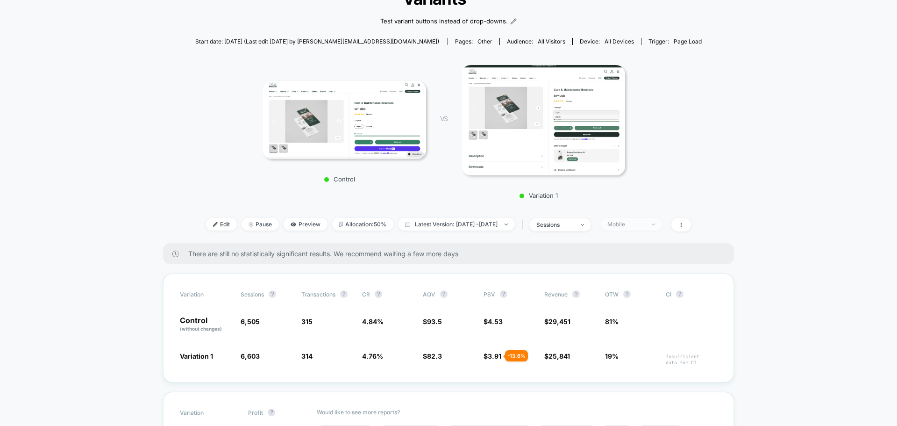
click at [634, 224] on div "Mobile" at bounding box center [625, 223] width 37 height 7
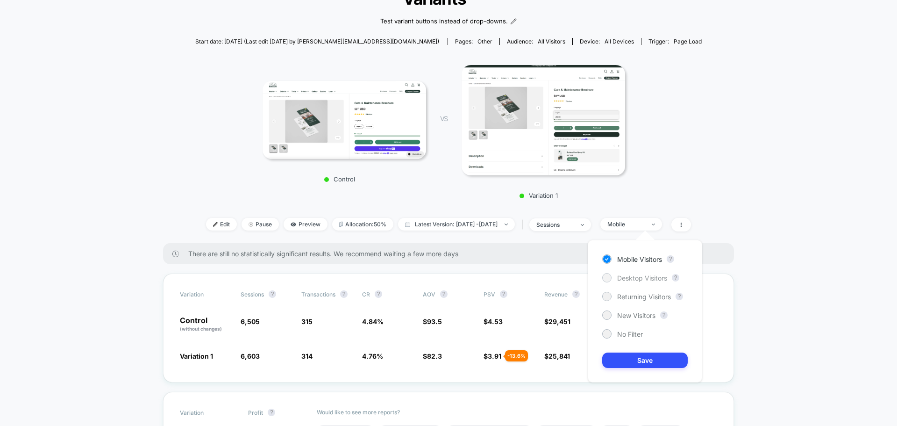
click at [614, 277] on div "Desktop Visitors" at bounding box center [634, 277] width 65 height 9
click at [642, 355] on button "Save" at bounding box center [644, 359] width 85 height 15
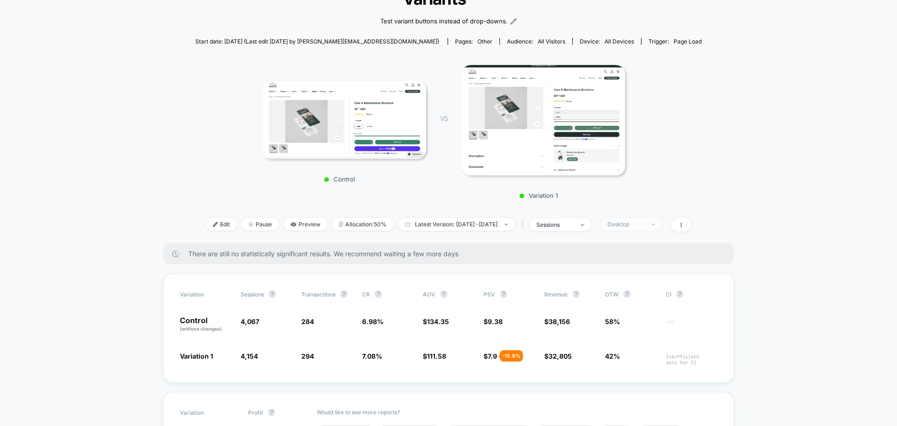
click at [645, 224] on div "Desktop" at bounding box center [625, 223] width 37 height 7
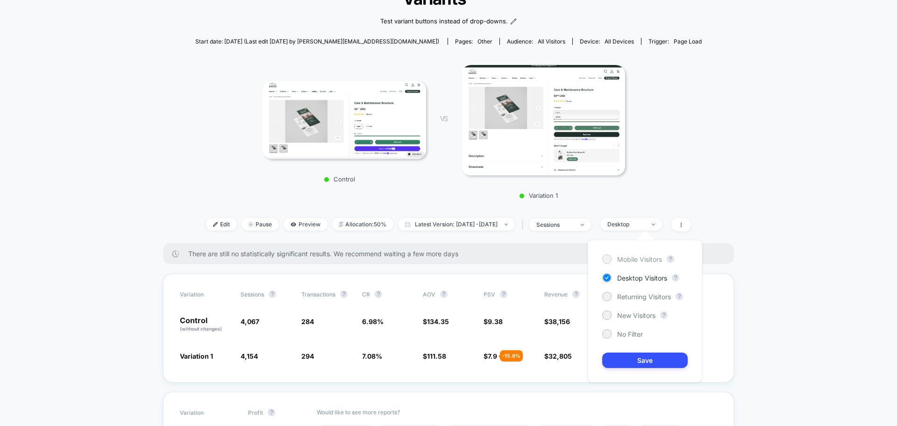
click at [647, 256] on span "Mobile Visitors" at bounding box center [639, 259] width 45 height 8
click at [648, 356] on button "Save" at bounding box center [644, 359] width 85 height 15
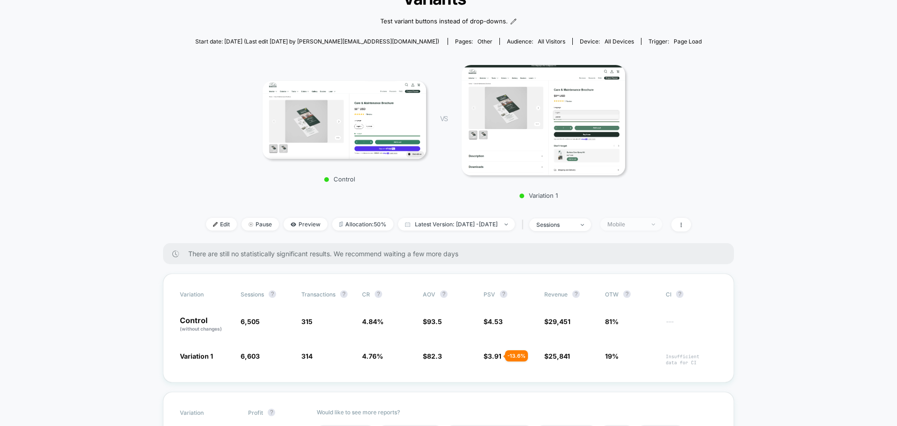
click at [633, 224] on div "Mobile" at bounding box center [625, 223] width 37 height 7
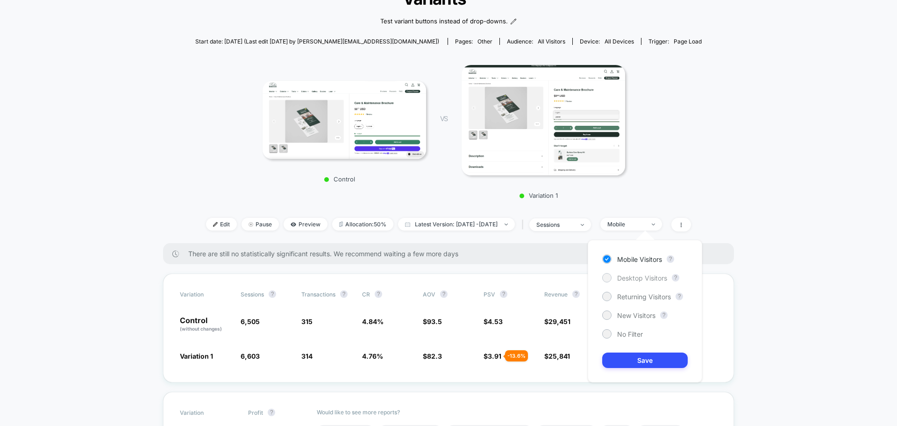
click at [631, 277] on span "Desktop Visitors" at bounding box center [642, 278] width 50 height 8
click at [624, 361] on button "Save" at bounding box center [644, 359] width 85 height 15
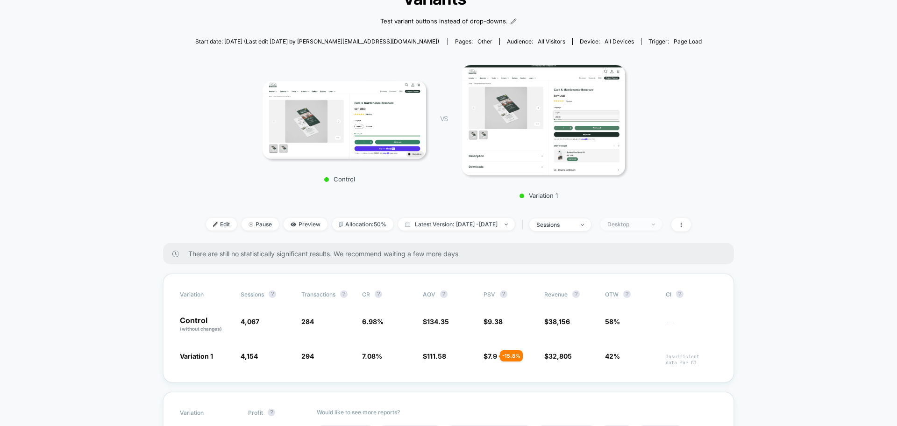
click at [645, 223] on div "Desktop" at bounding box center [625, 223] width 37 height 7
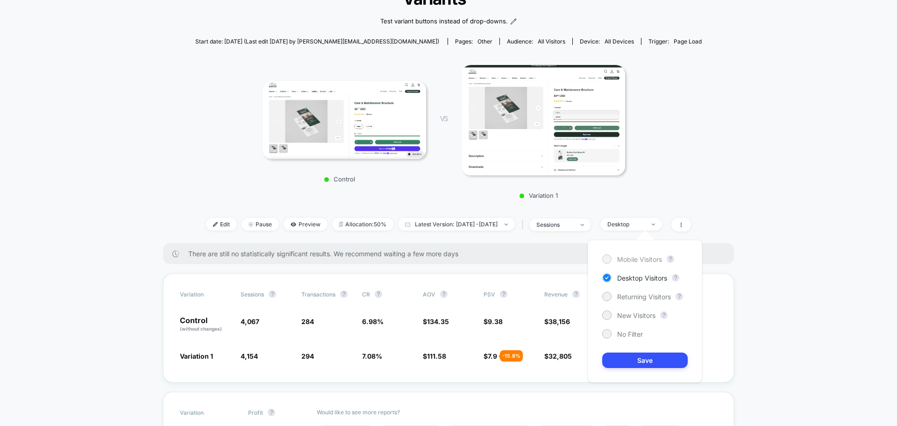
click at [642, 257] on span "Mobile Visitors" at bounding box center [639, 259] width 45 height 8
click at [635, 360] on button "Save" at bounding box center [644, 359] width 85 height 15
